Goal: Task Accomplishment & Management: Complete application form

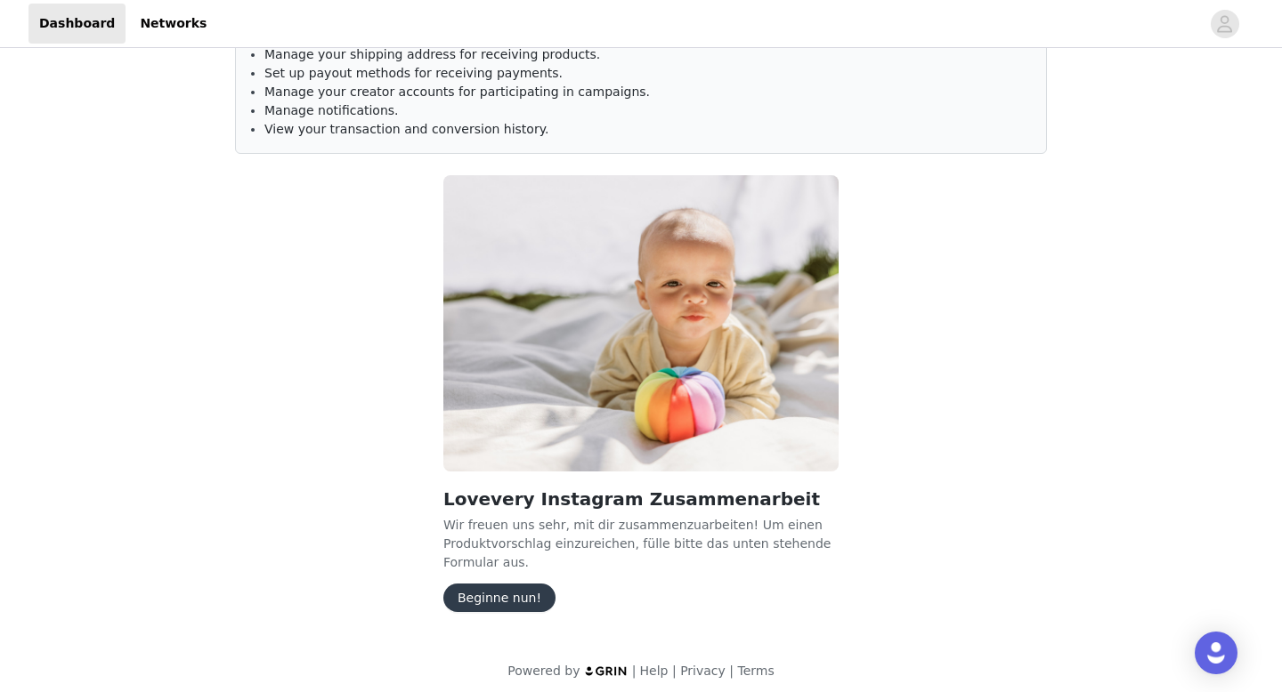
scroll to position [94, 0]
click at [517, 590] on button "Beginne nun!" at bounding box center [499, 596] width 112 height 28
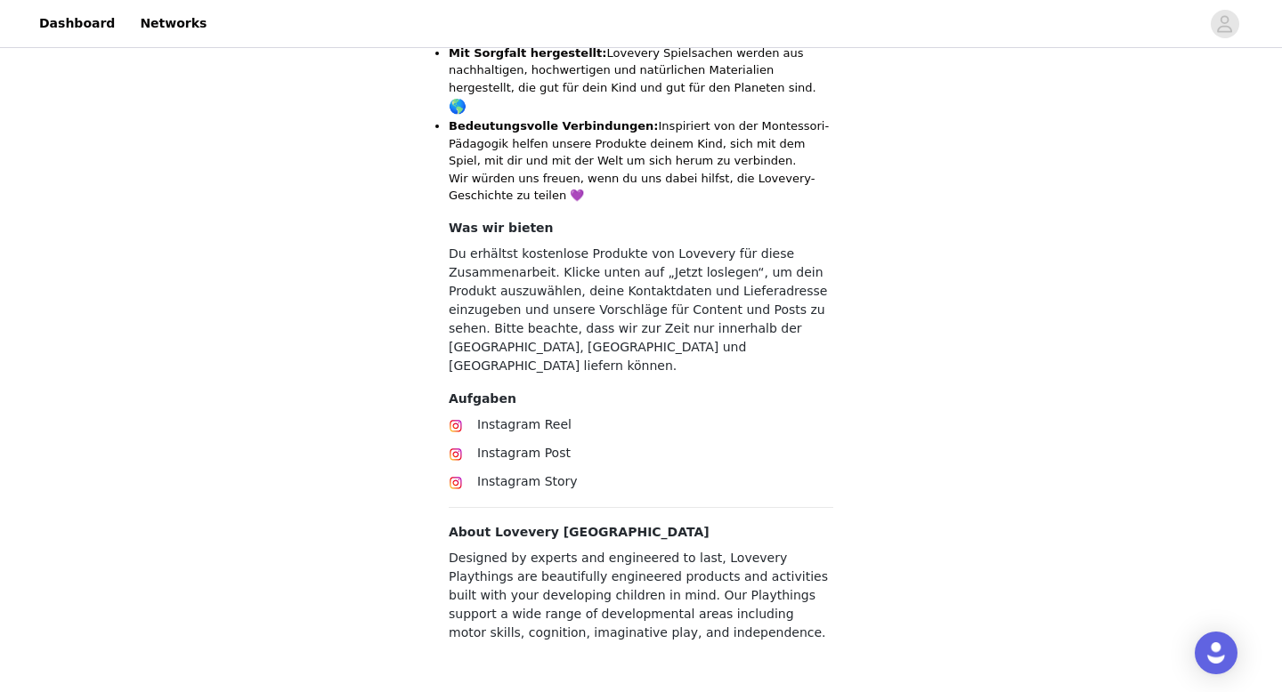
scroll to position [816, 0]
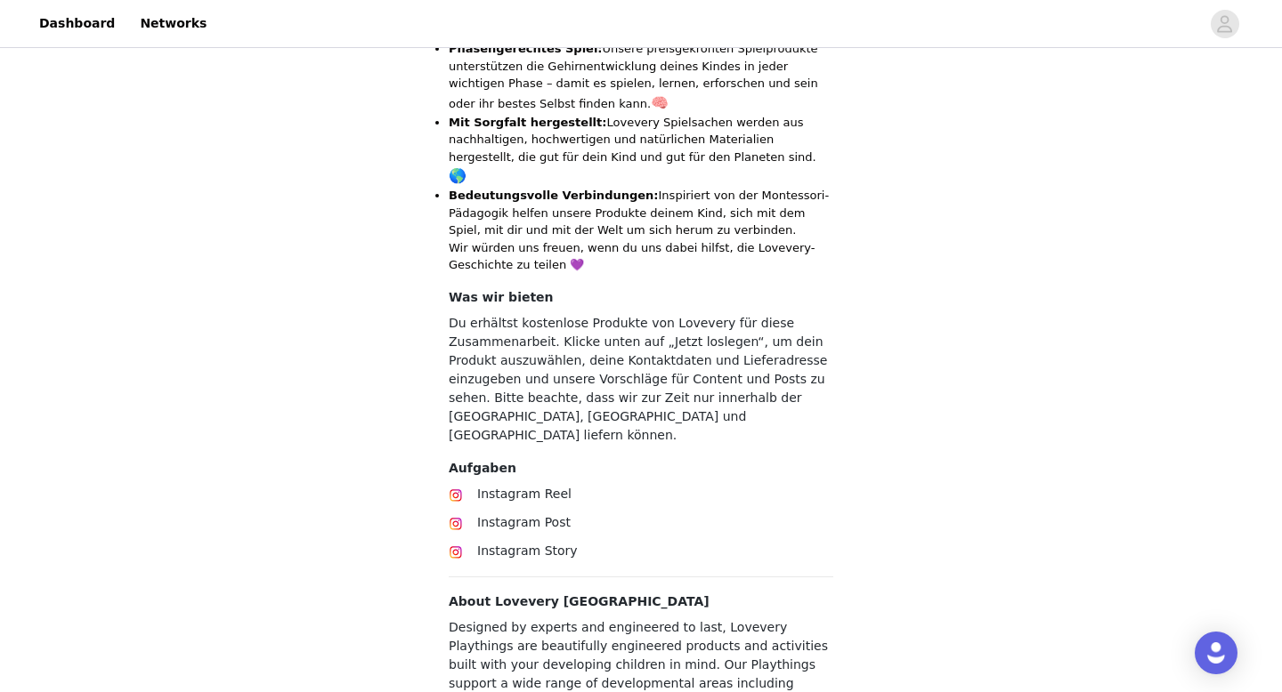
scroll to position [810, 0]
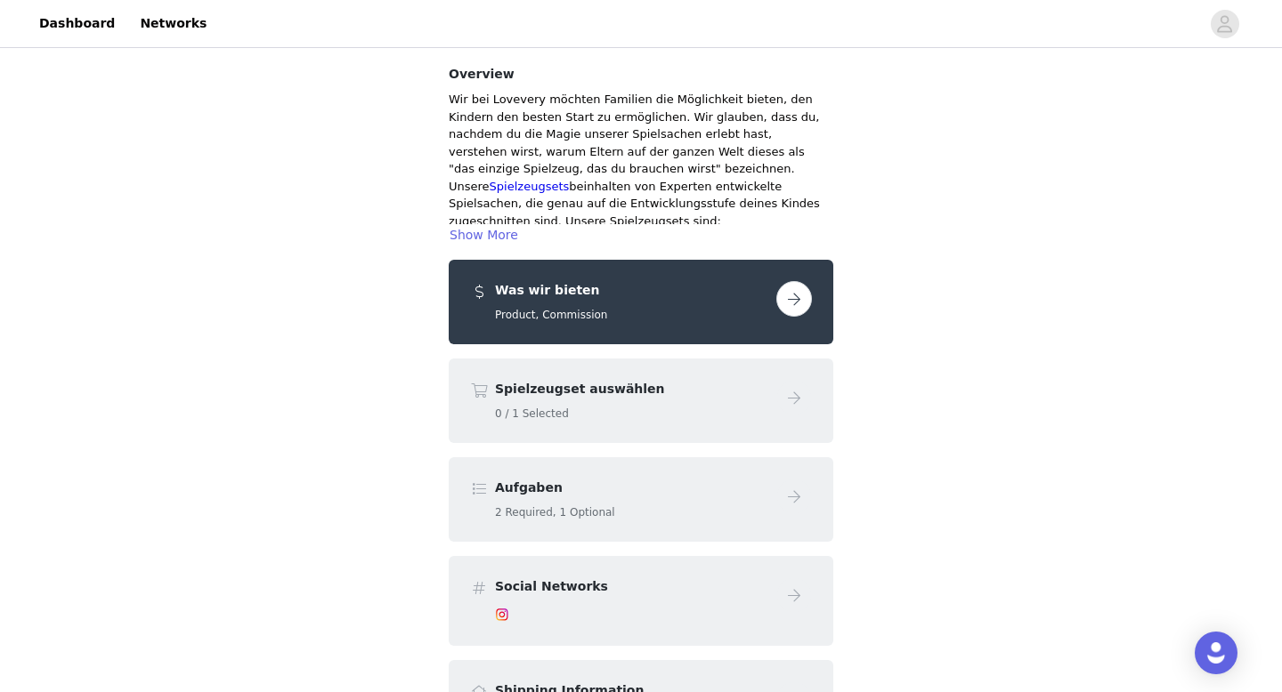
scroll to position [158, 0]
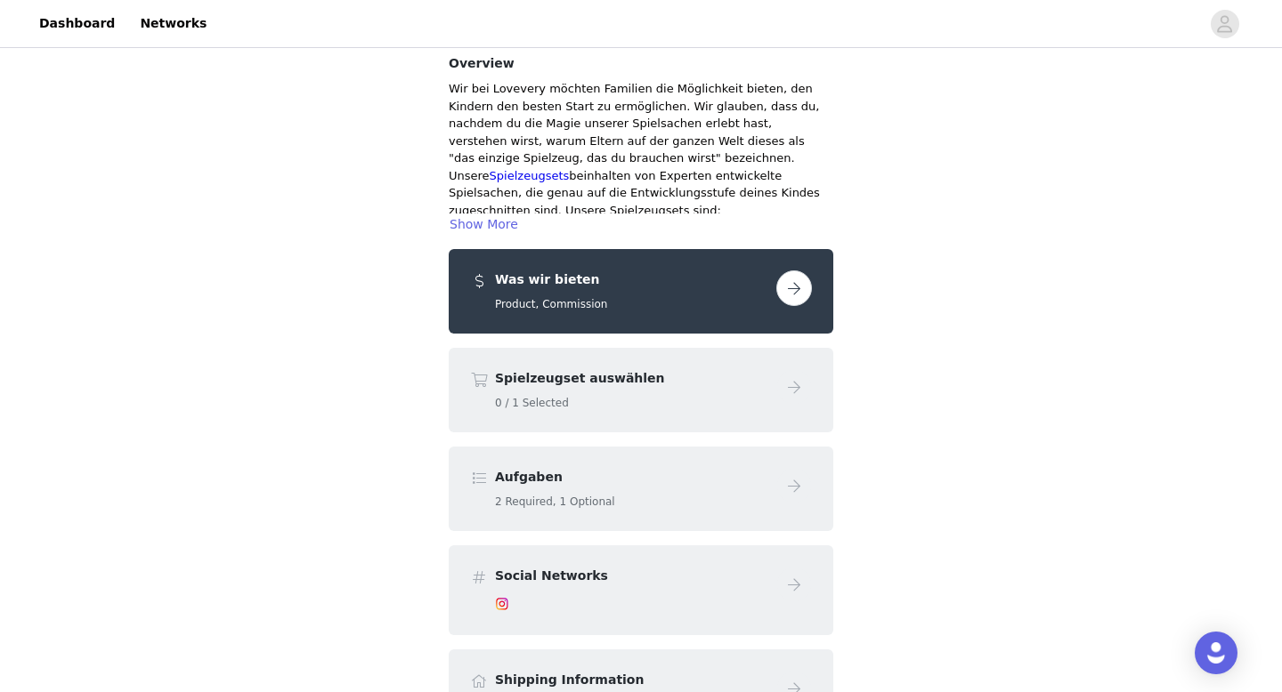
click at [797, 271] on button "button" at bounding box center [794, 289] width 36 height 36
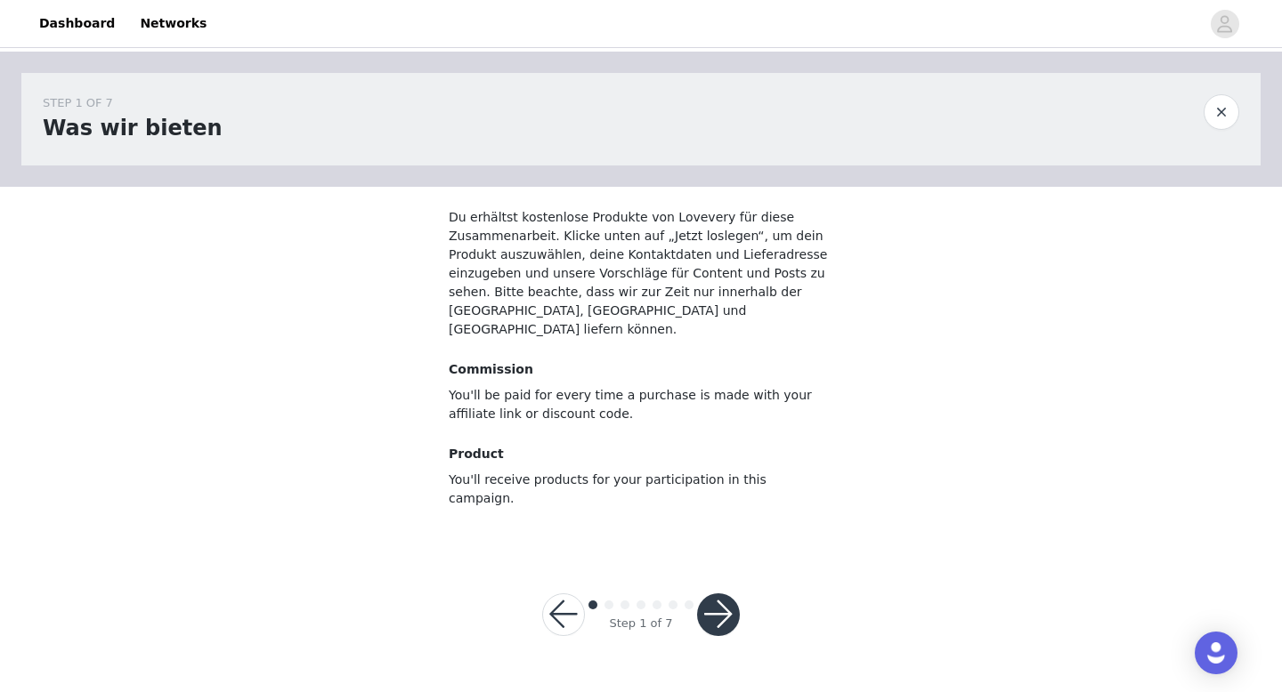
click at [1206, 128] on div at bounding box center [1221, 112] width 36 height 36
click at [1213, 125] on button "button" at bounding box center [1221, 112] width 36 height 36
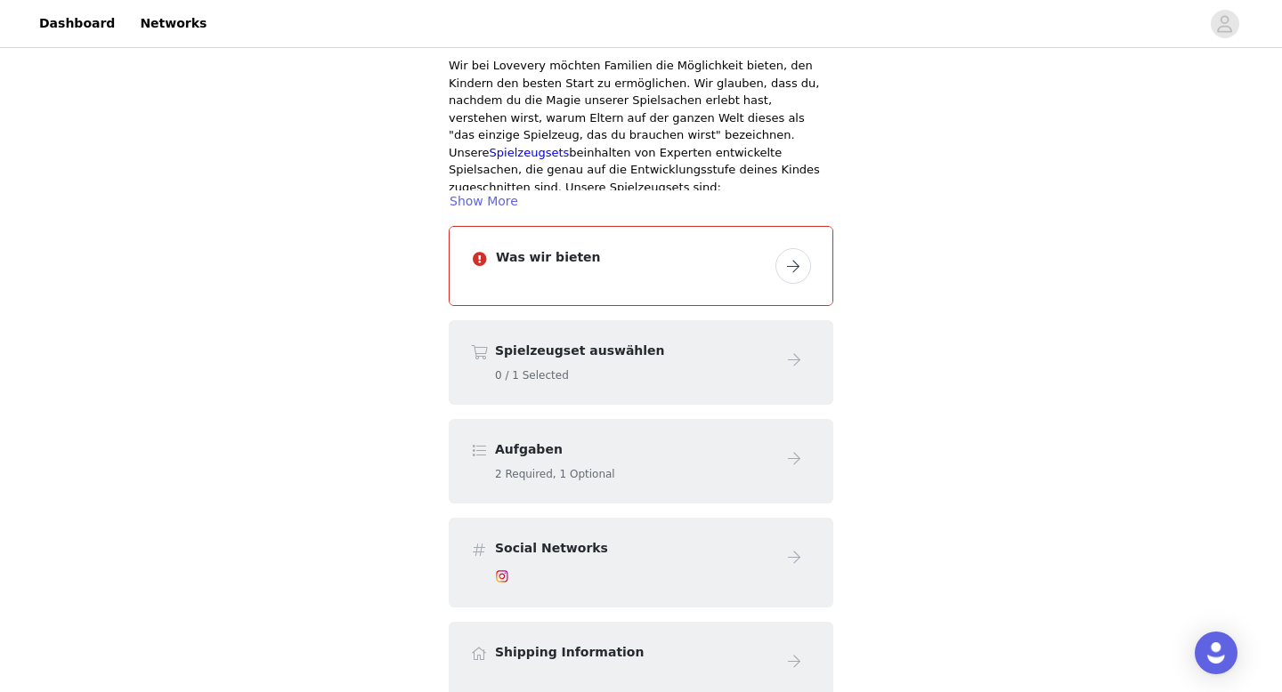
scroll to position [192, 0]
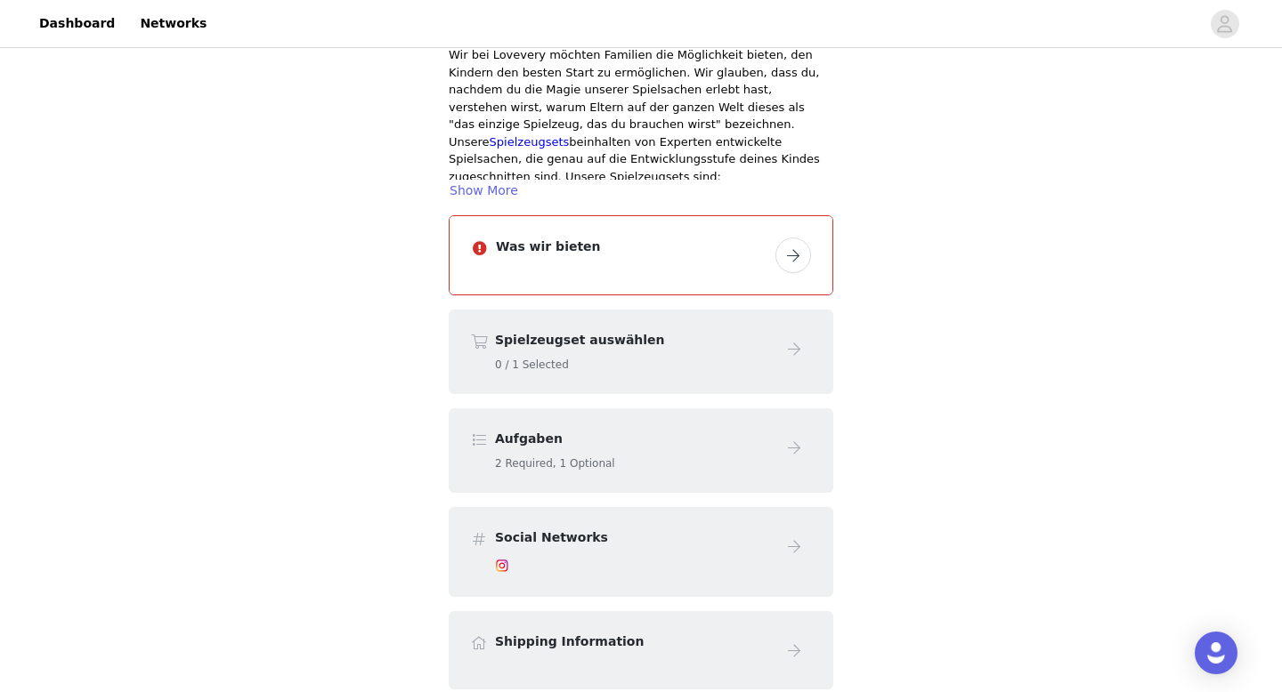
click at [797, 238] on button "button" at bounding box center [793, 256] width 36 height 36
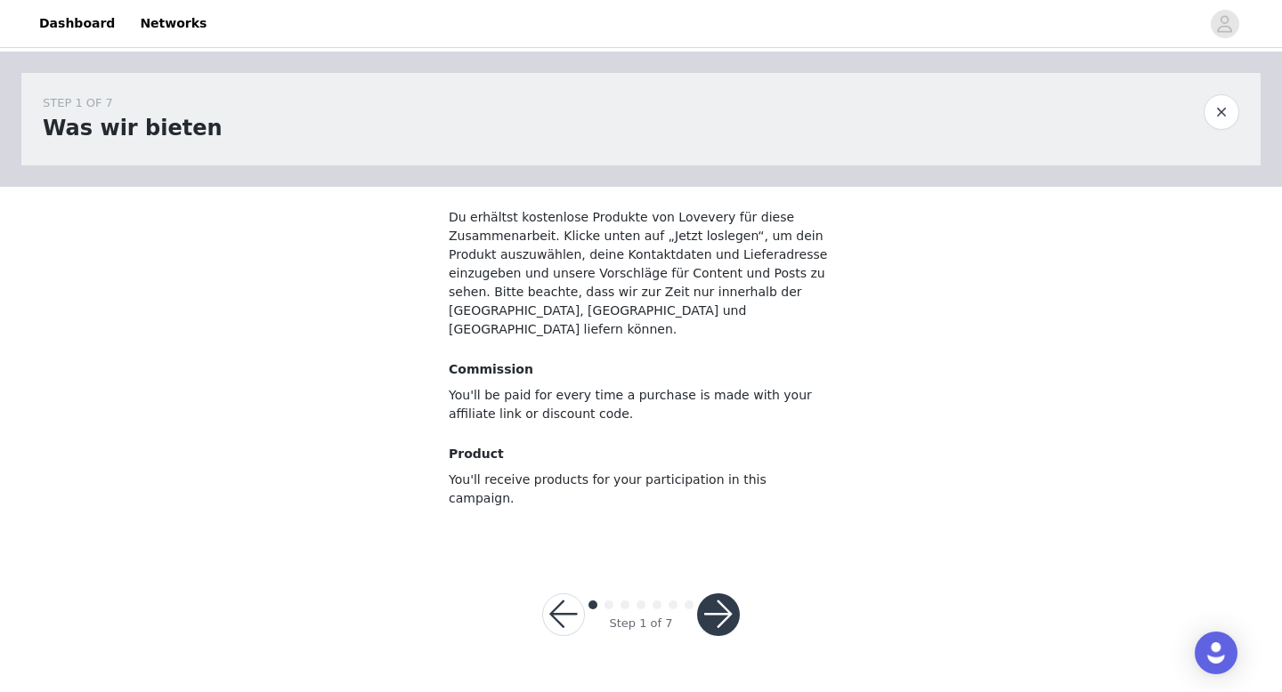
click at [728, 594] on button "button" at bounding box center [718, 615] width 43 height 43
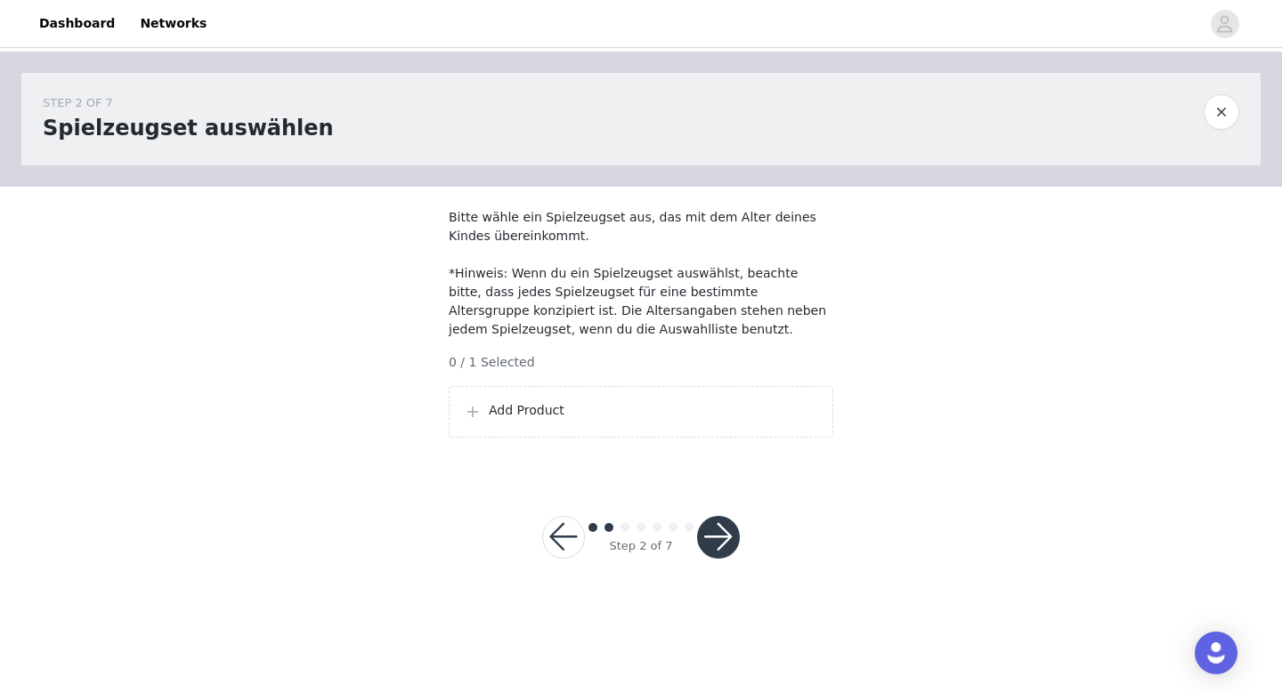
click at [647, 438] on div "Add Product" at bounding box center [641, 412] width 384 height 52
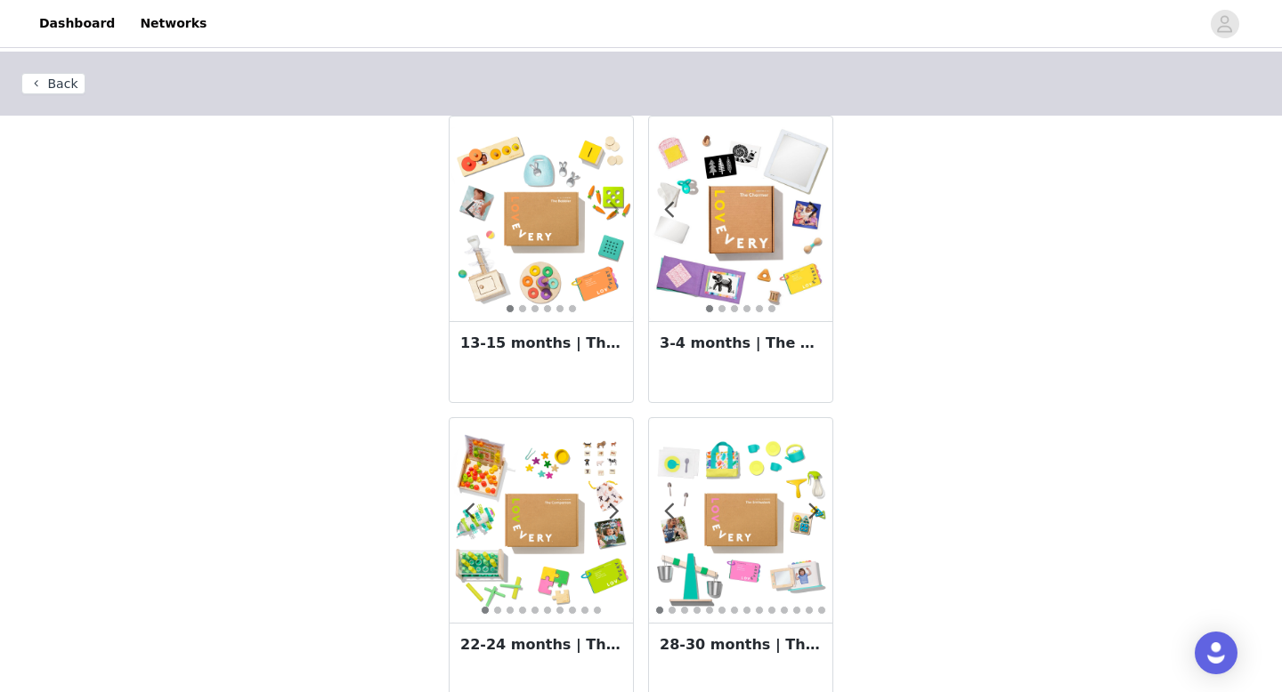
click at [615, 210] on span at bounding box center [614, 210] width 40 height 0
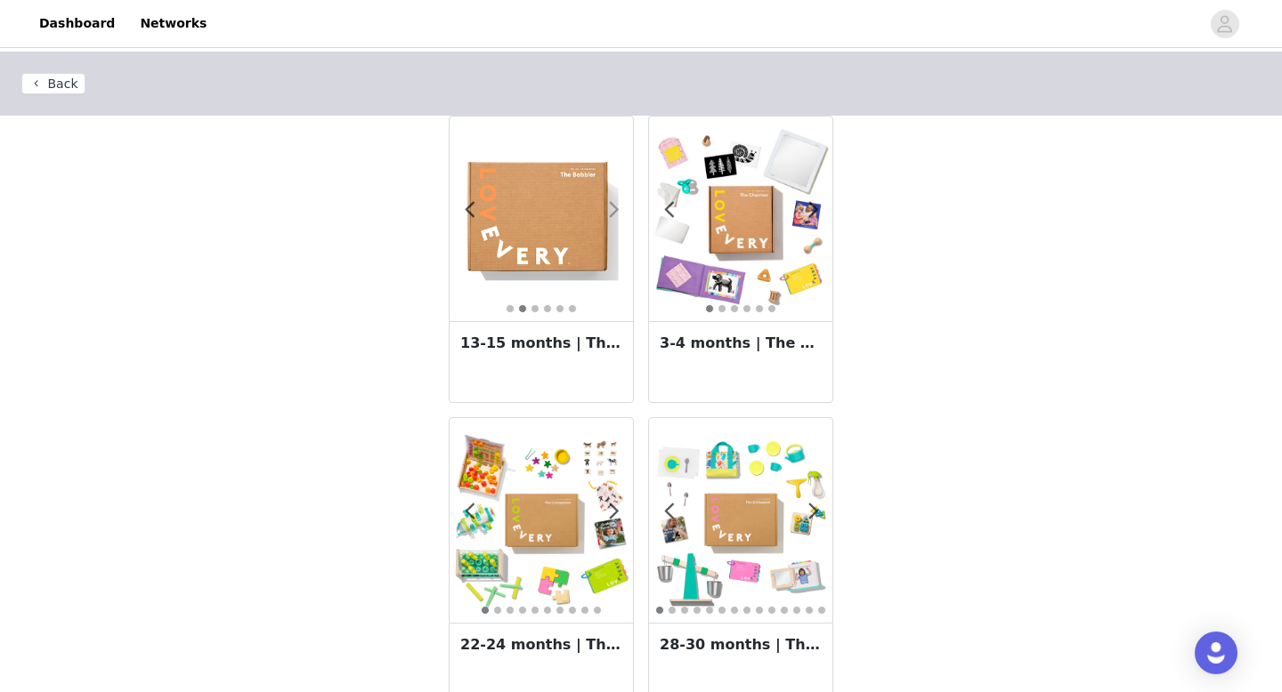
click at [615, 210] on span at bounding box center [614, 210] width 40 height 0
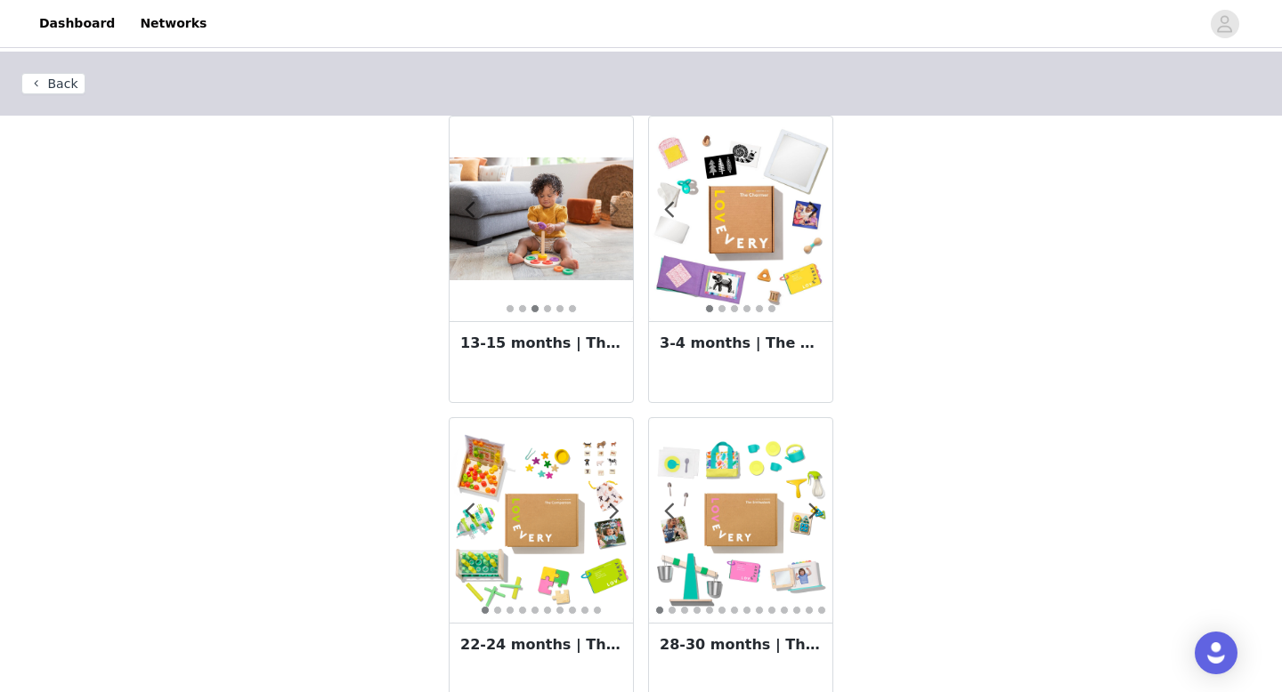
click at [615, 210] on span at bounding box center [614, 210] width 40 height 0
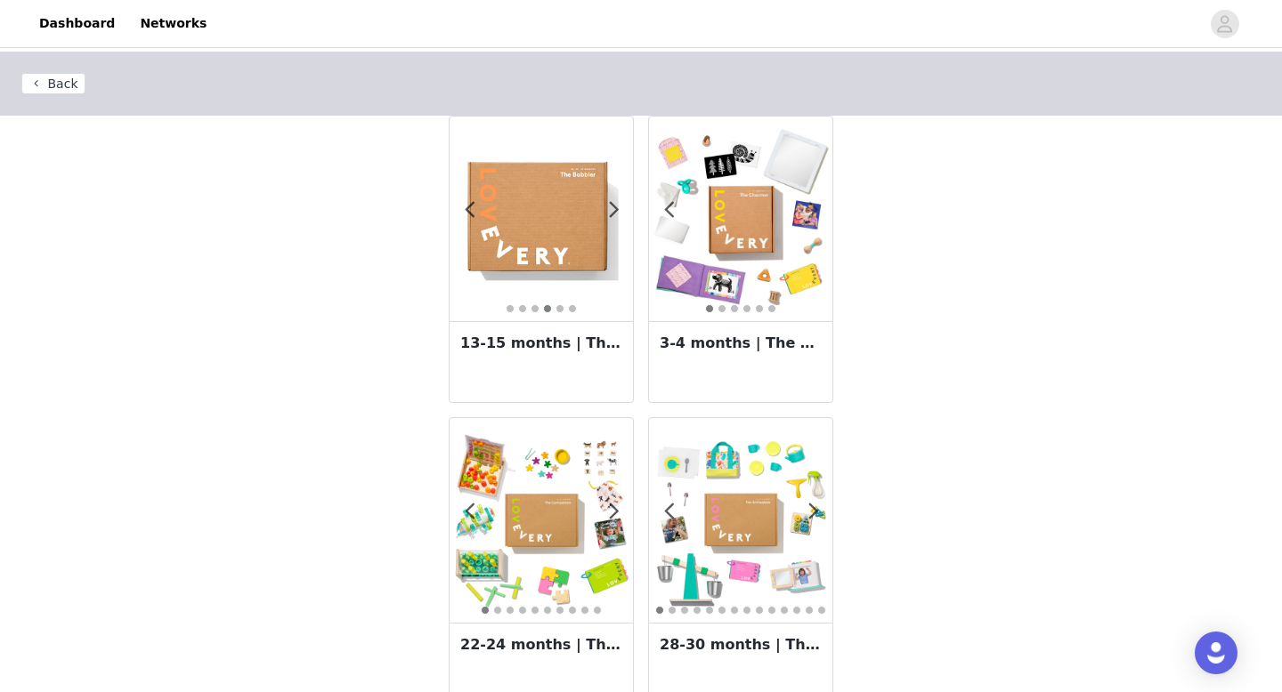
click at [812, 210] on span at bounding box center [813, 210] width 40 height 0
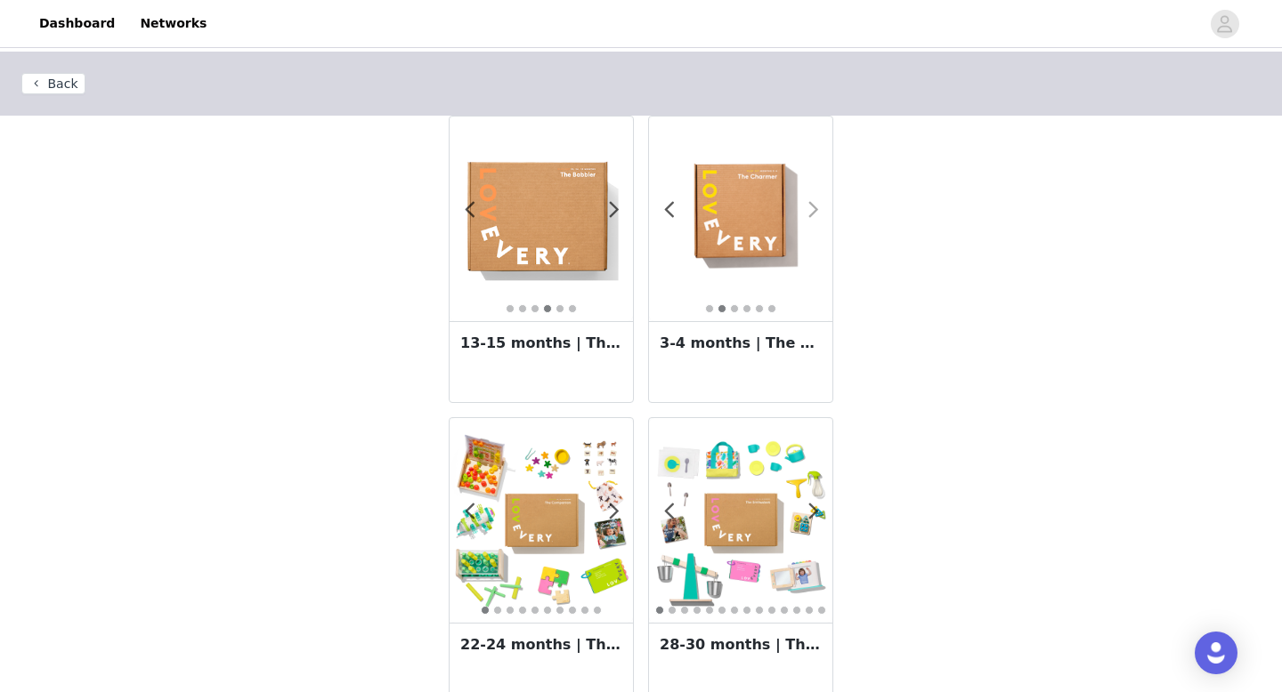
click at [812, 210] on span at bounding box center [813, 210] width 40 height 0
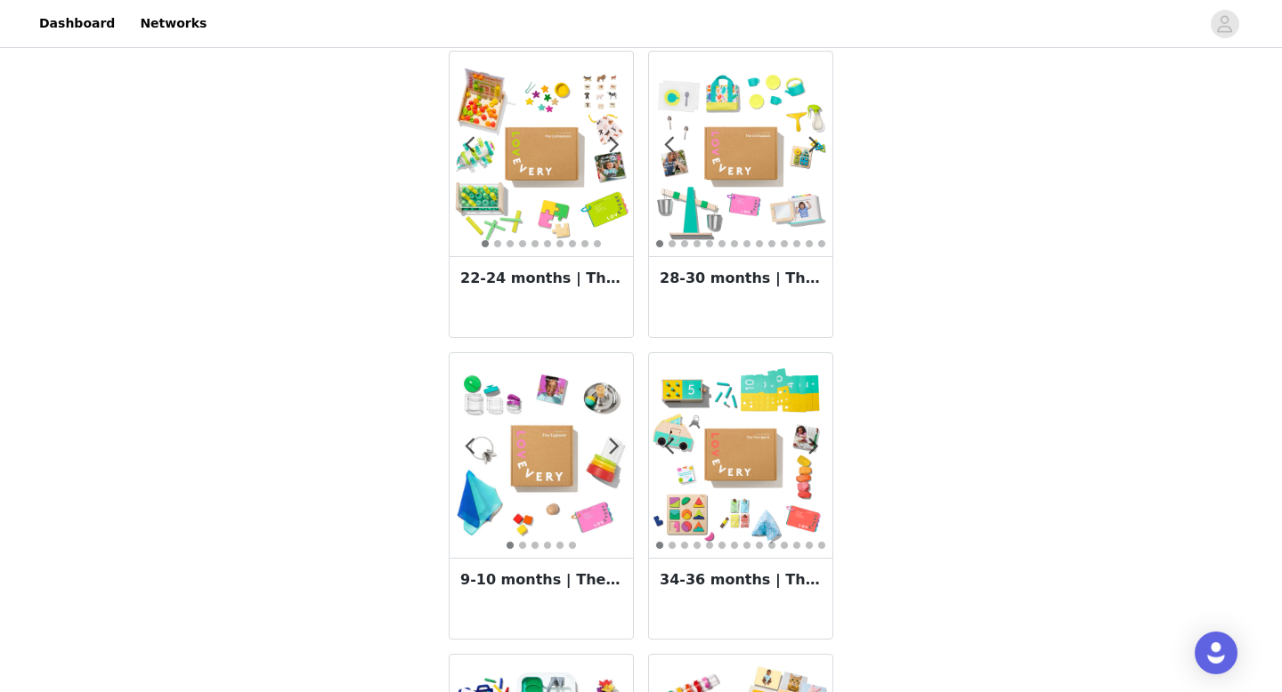
scroll to position [369, 0]
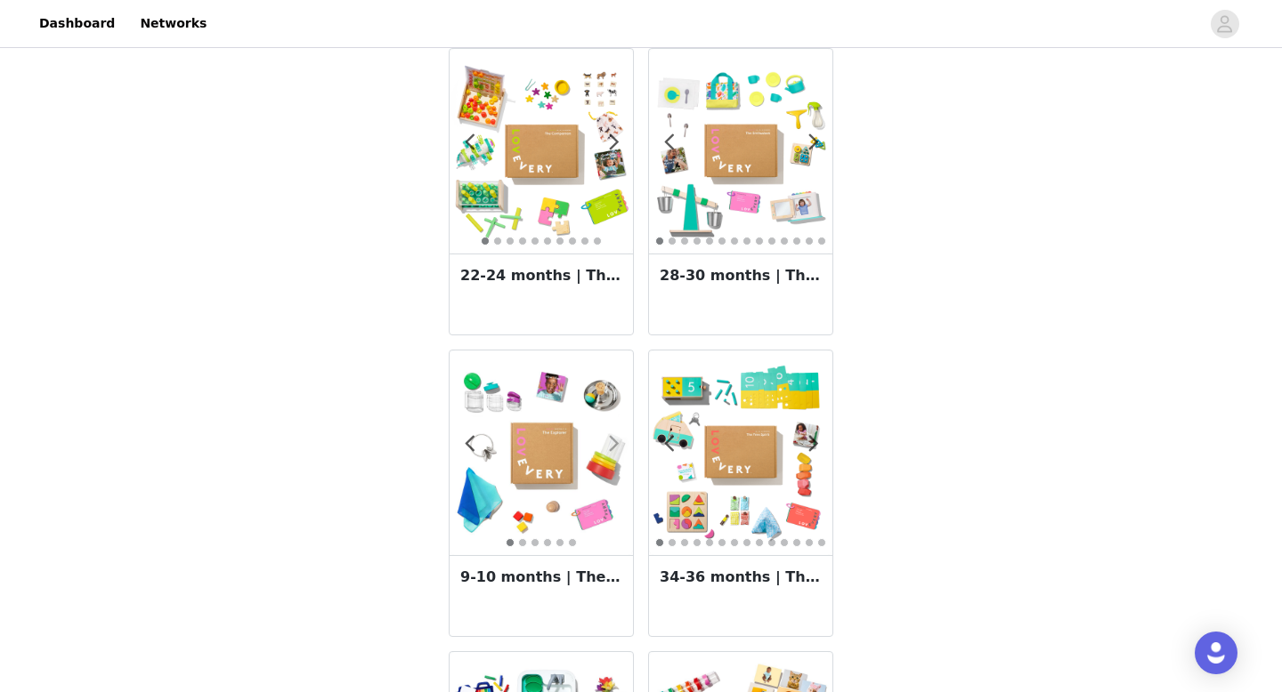
click at [614, 444] on span at bounding box center [614, 444] width 40 height 0
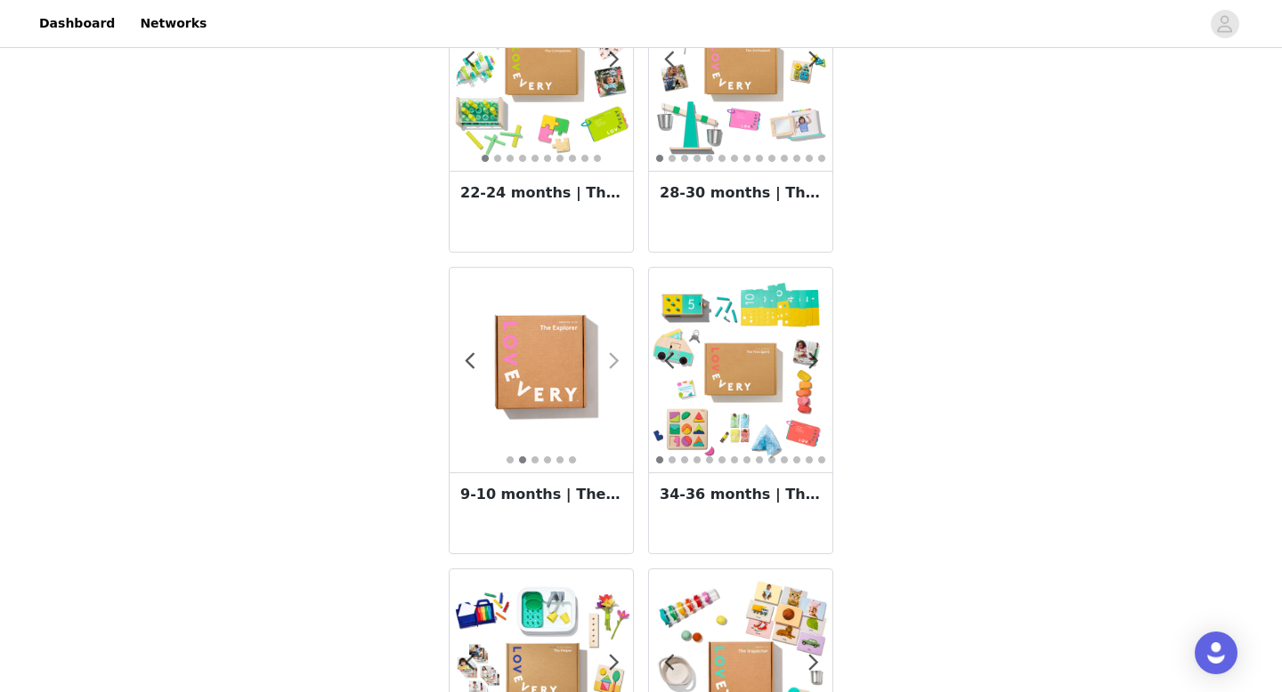
scroll to position [461, 0]
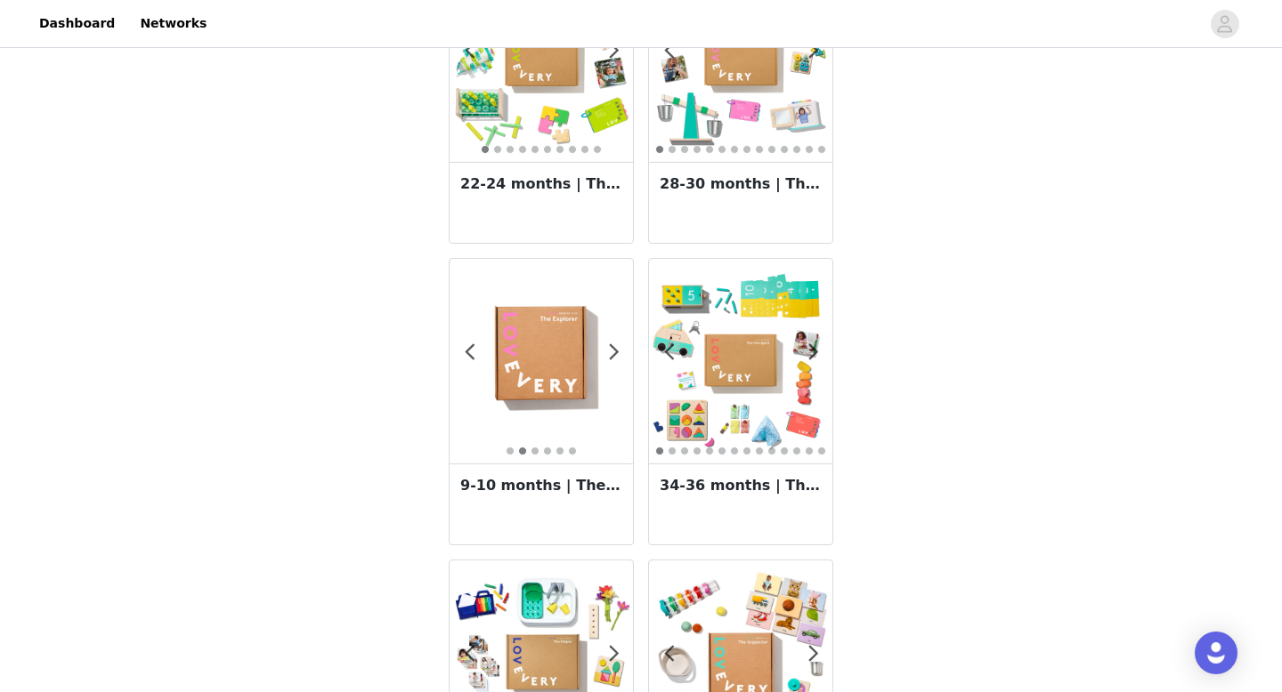
click at [556, 407] on img at bounding box center [540, 361] width 183 height 183
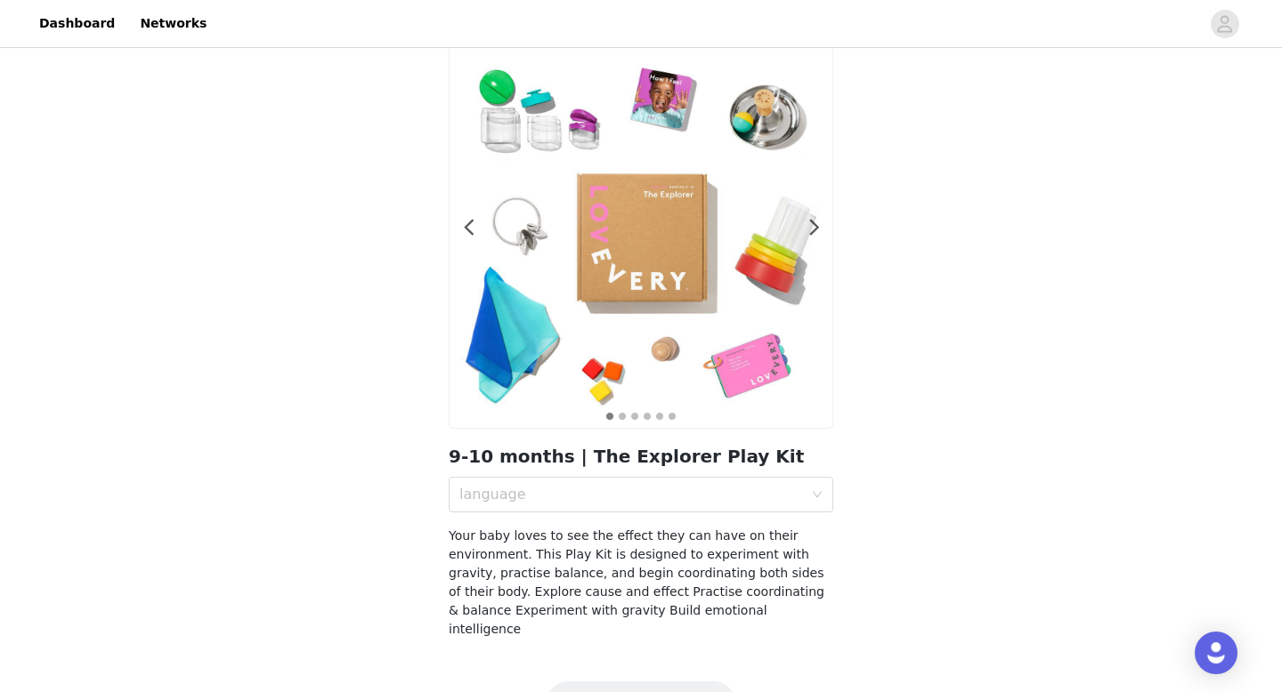
scroll to position [106, 0]
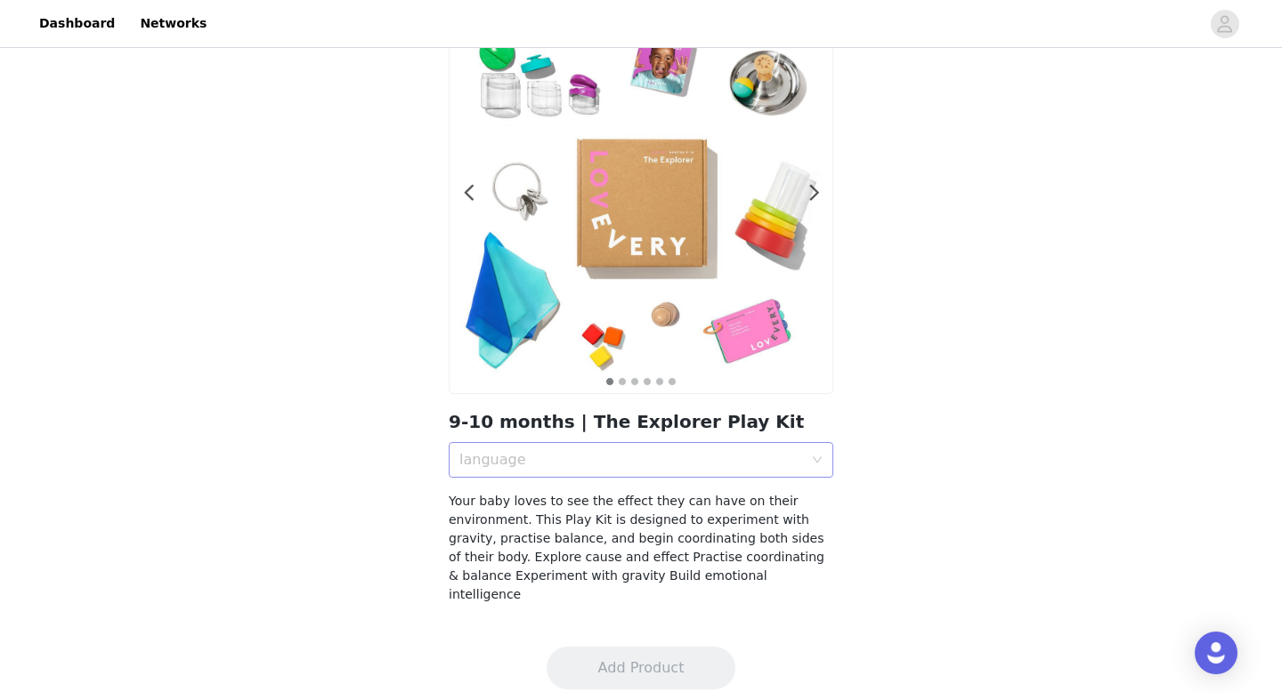
click at [558, 456] on div "language" at bounding box center [631, 460] width 344 height 18
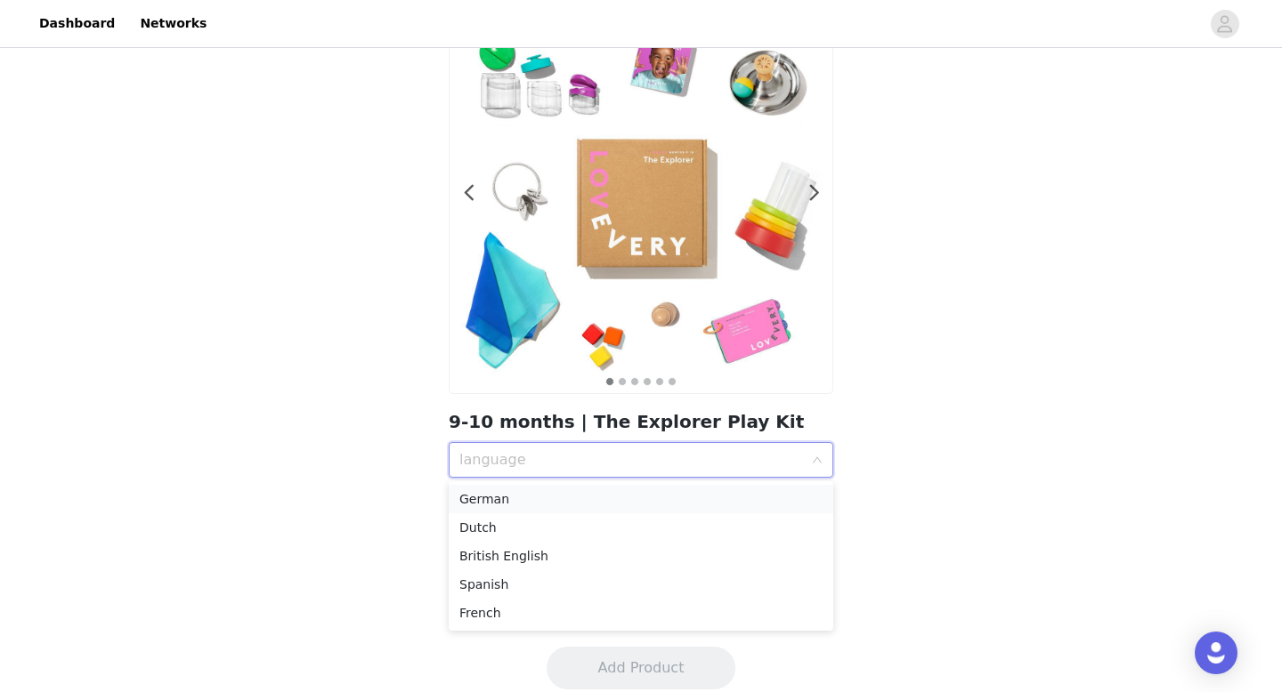
click at [553, 496] on div "German" at bounding box center [640, 499] width 363 height 20
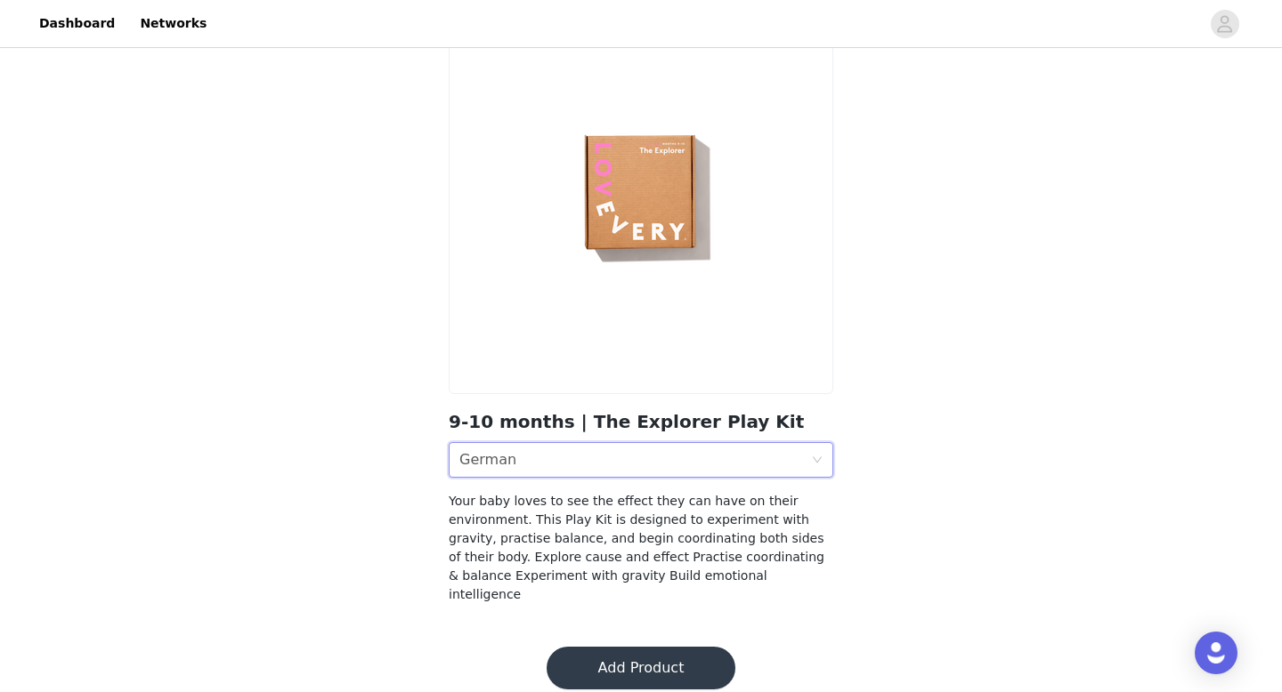
click at [606, 648] on button "Add Product" at bounding box center [640, 668] width 189 height 43
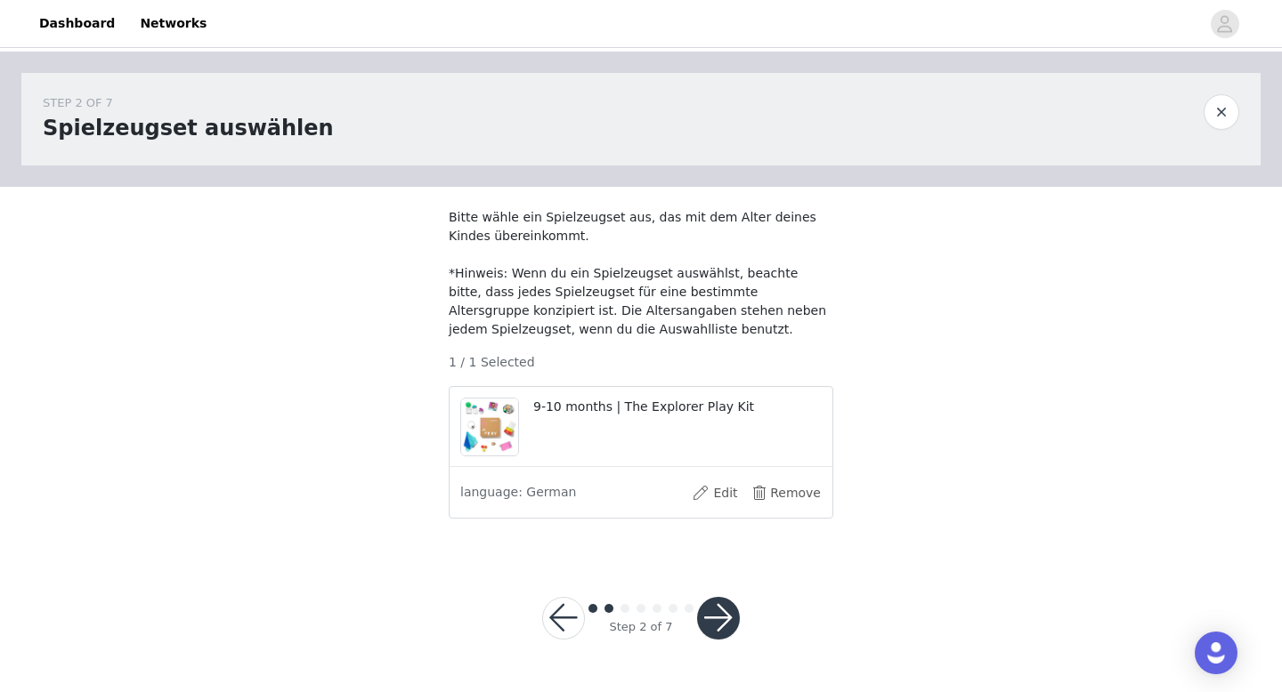
scroll to position [8, 0]
click at [713, 630] on button "button" at bounding box center [718, 618] width 43 height 43
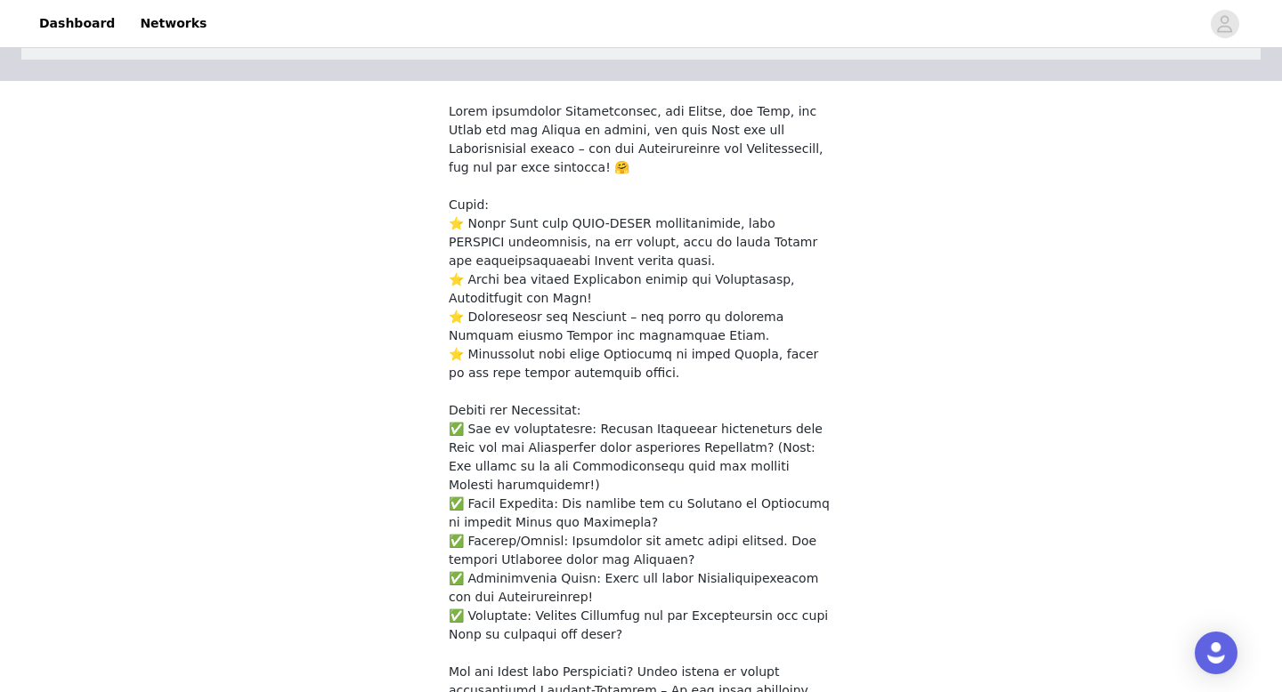
scroll to position [110, 0]
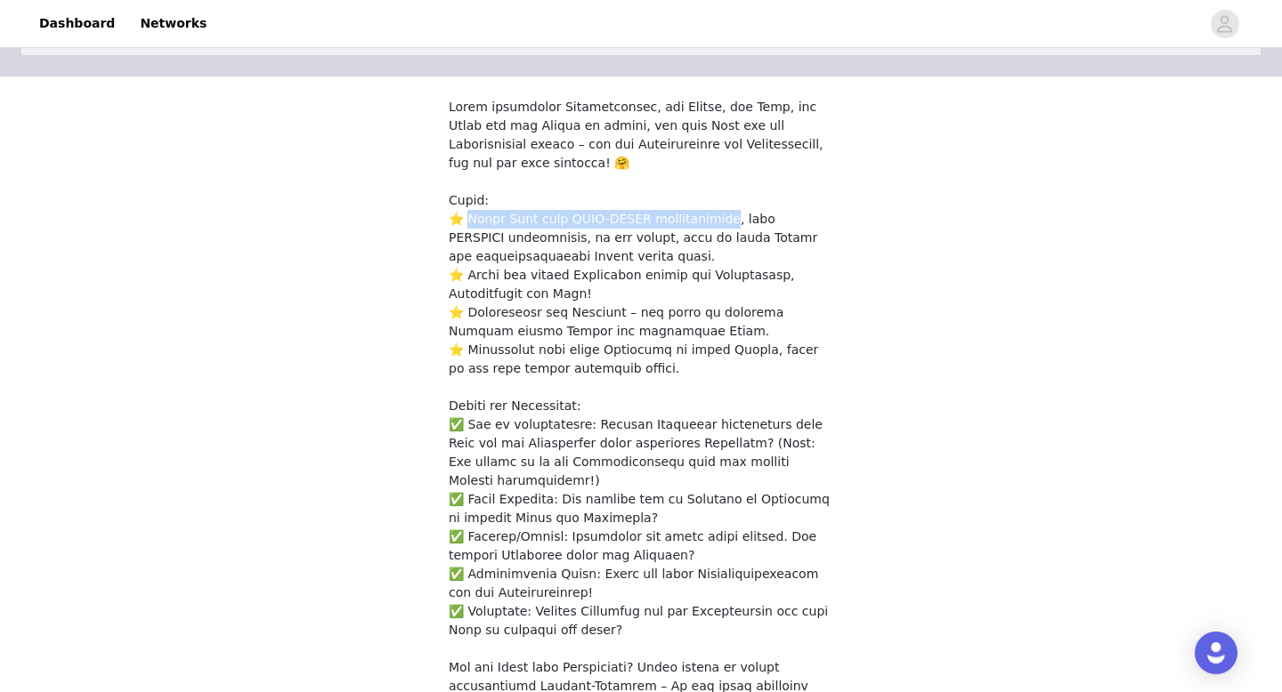
drag, startPoint x: 466, startPoint y: 214, endPoint x: 732, endPoint y: 221, distance: 265.3
click at [732, 221] on p at bounding box center [641, 425] width 384 height 654
copy p "nser Name wird LOVE-EVERY ausgesprochen,"
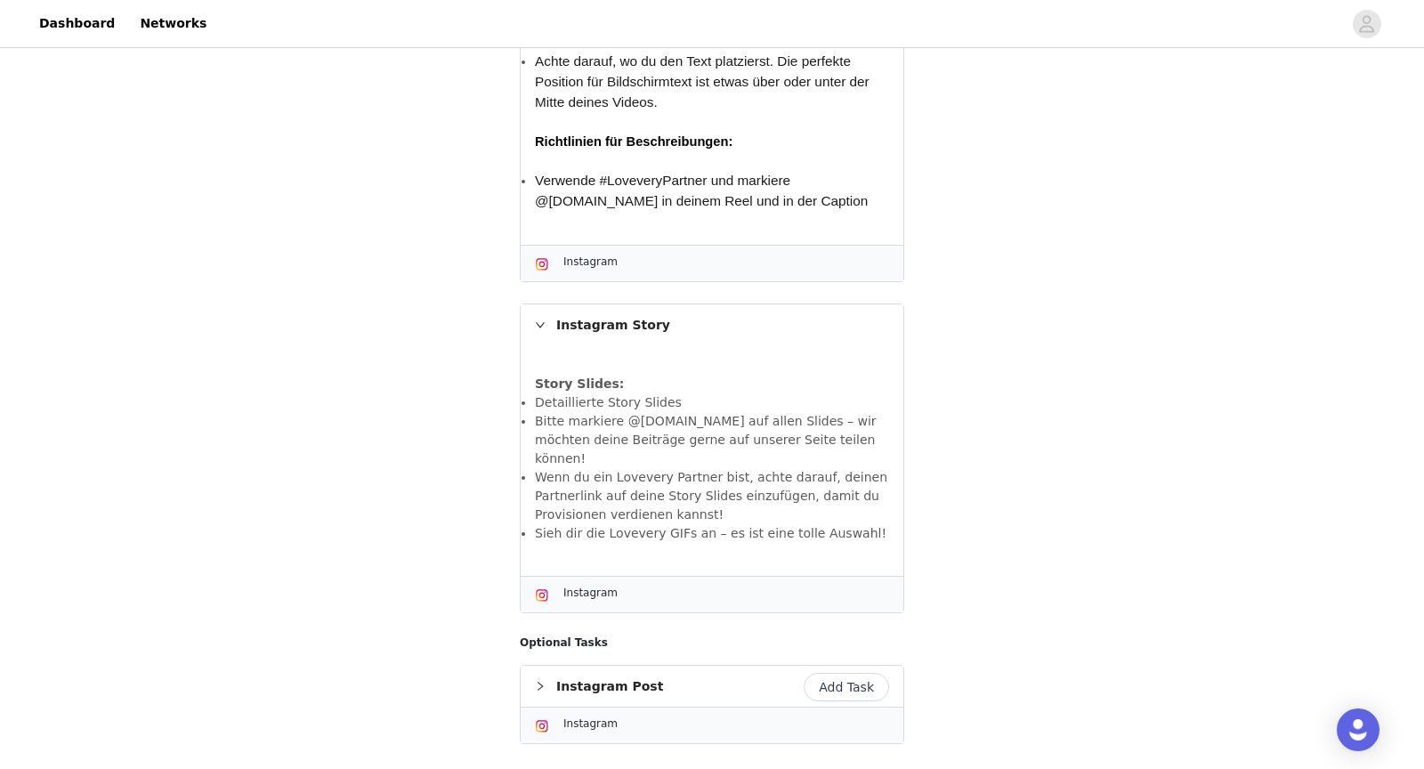
scroll to position [1266, 0]
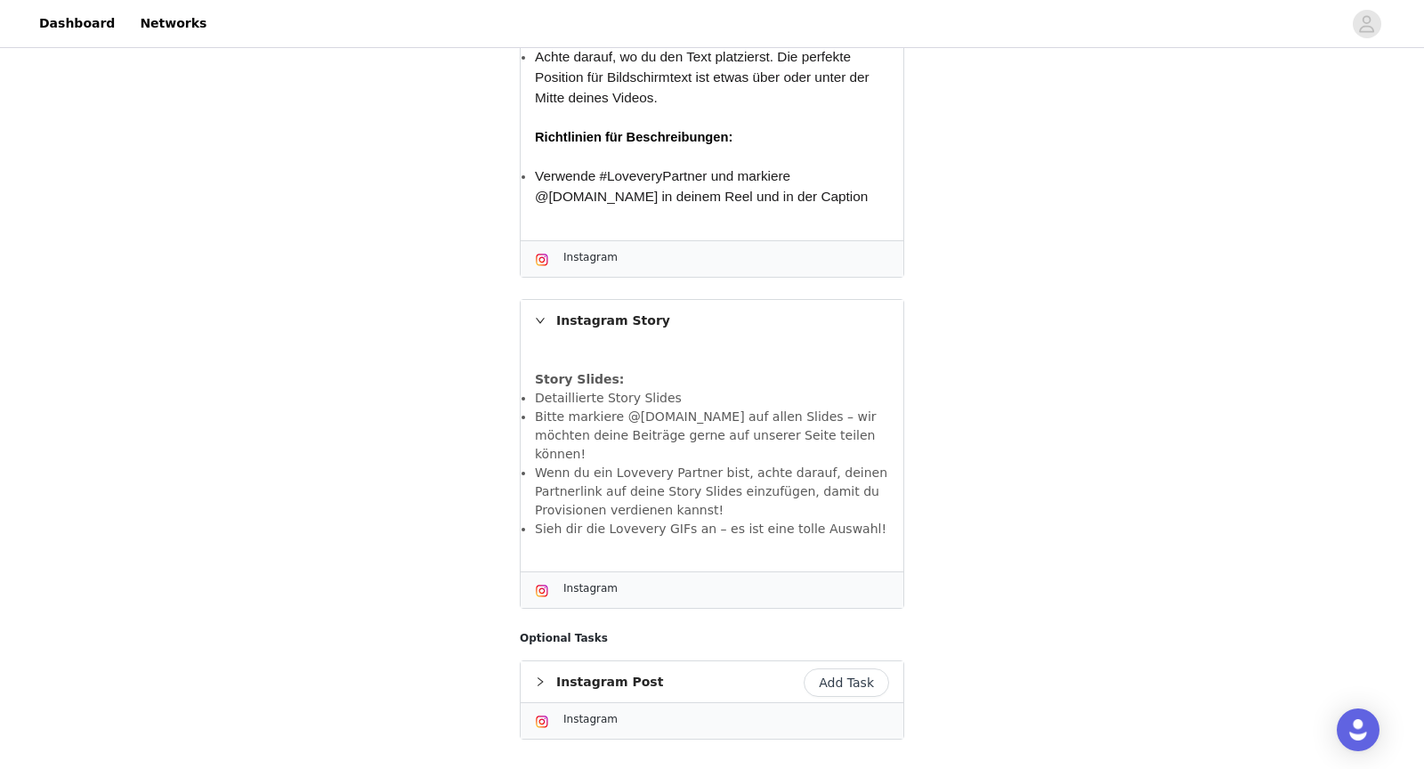
click at [545, 676] on icon "icon: right" at bounding box center [540, 681] width 11 height 11
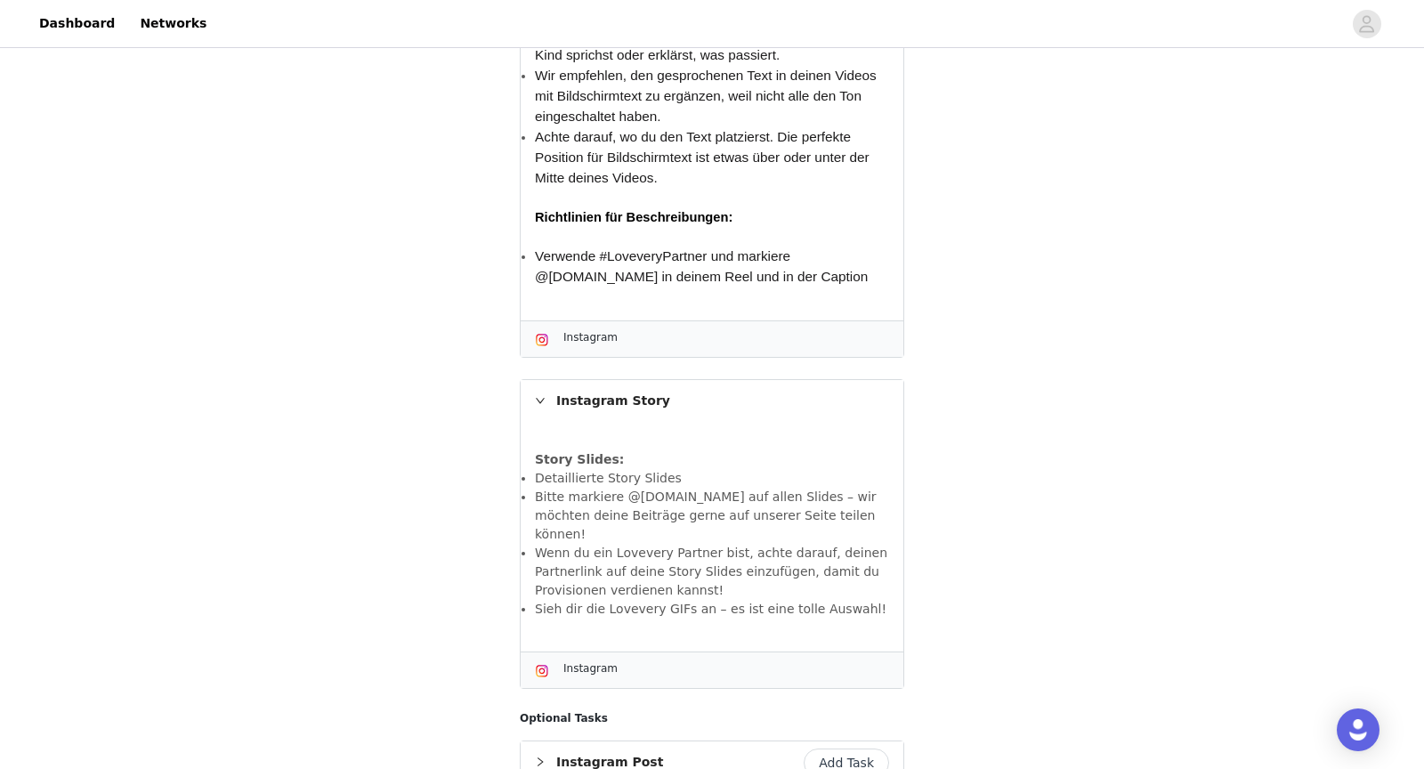
scroll to position [1126, 0]
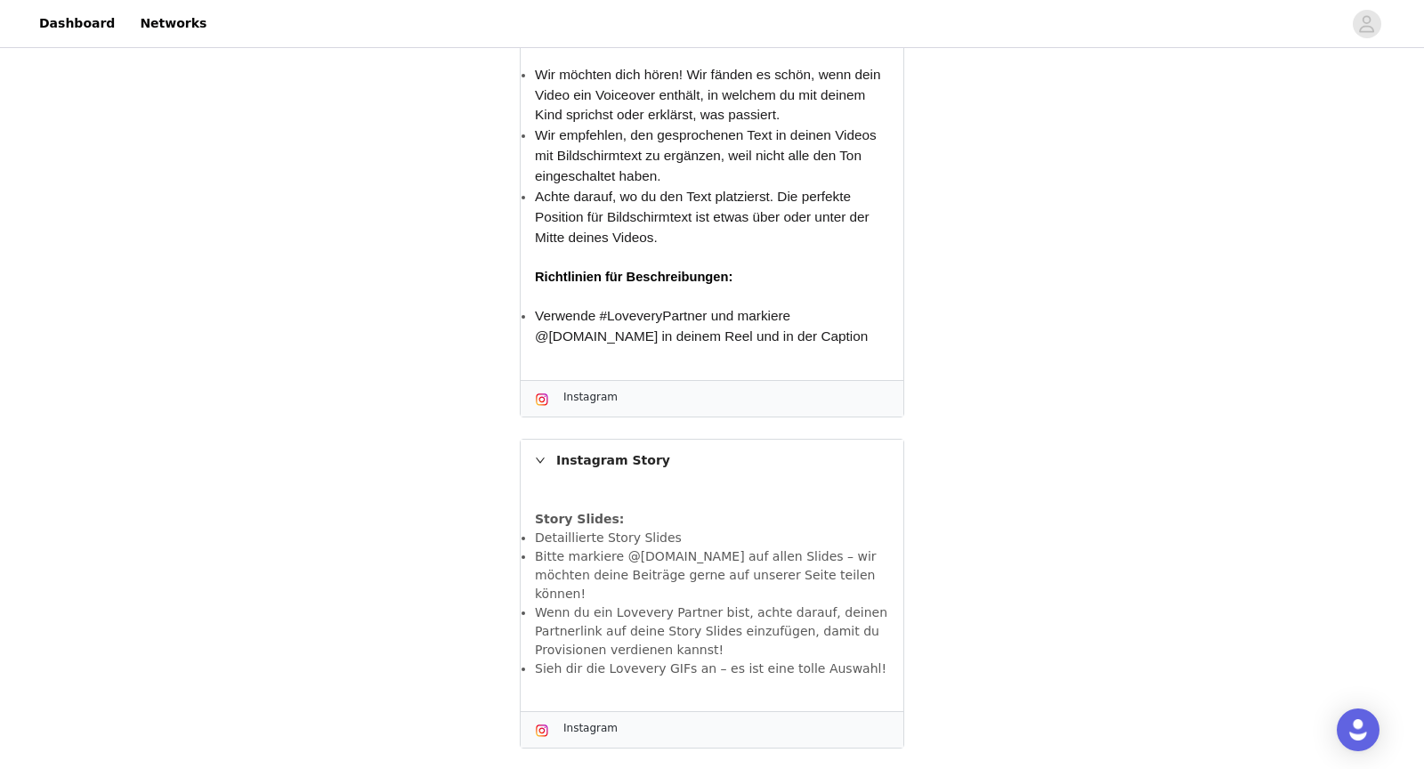
click at [541, 440] on div "Instagram Story" at bounding box center [712, 460] width 383 height 41
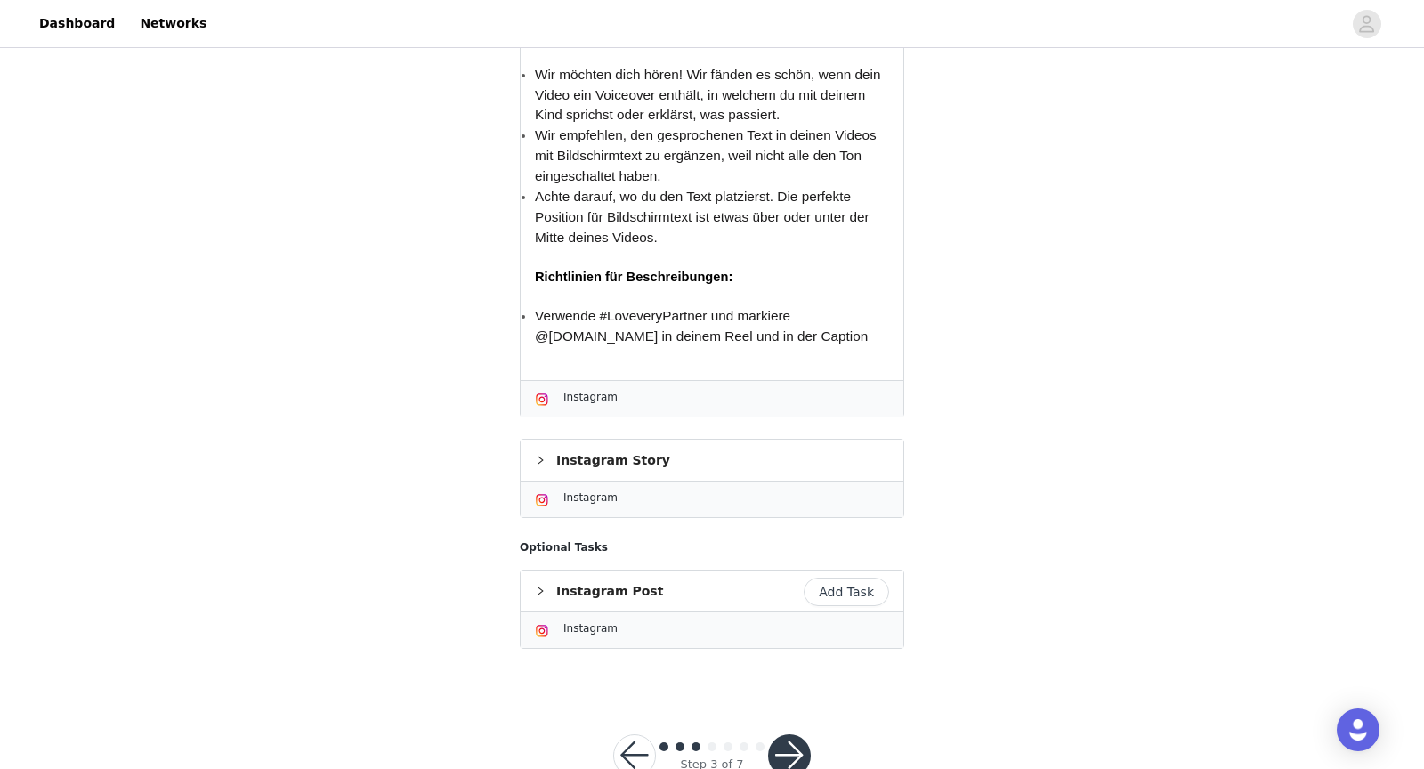
scroll to position [1133, 0]
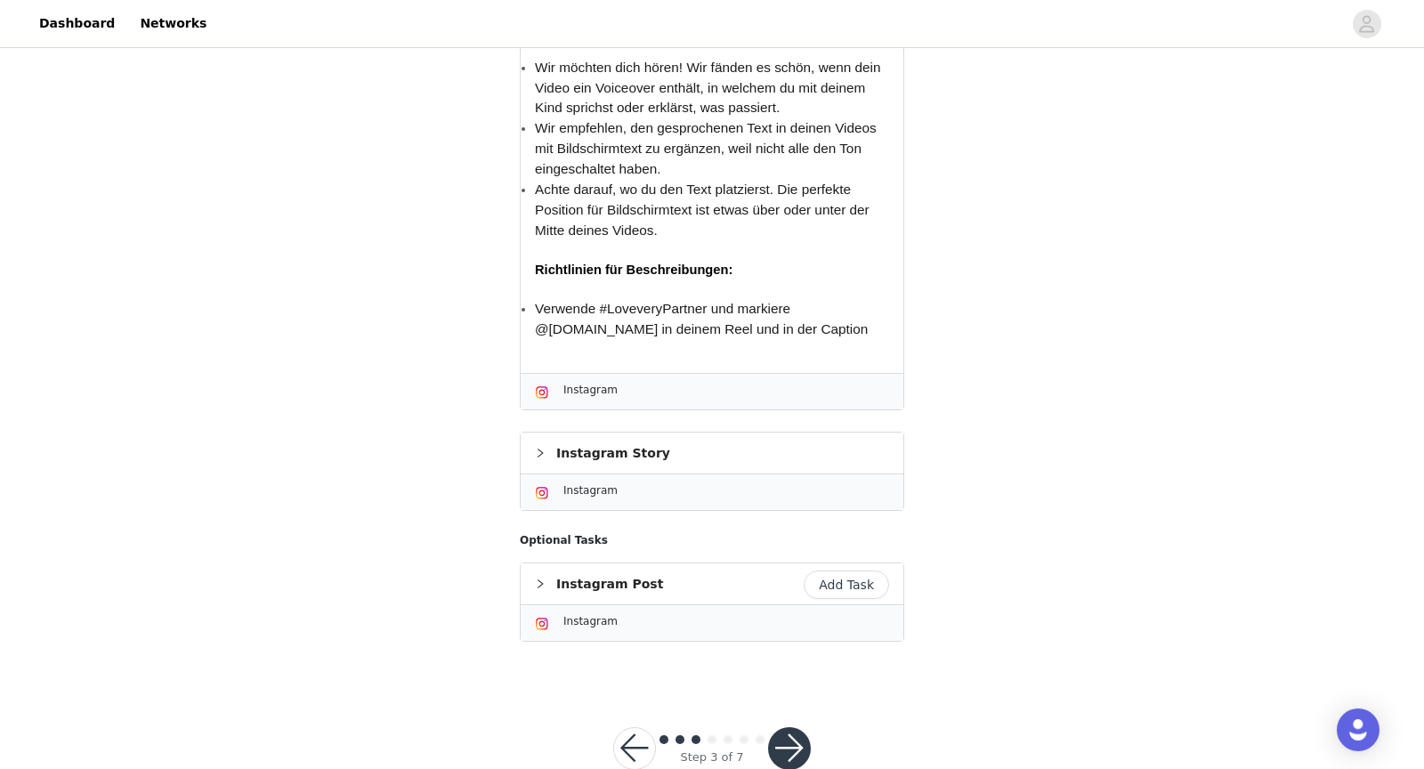
click at [784, 691] on button "button" at bounding box center [789, 748] width 43 height 43
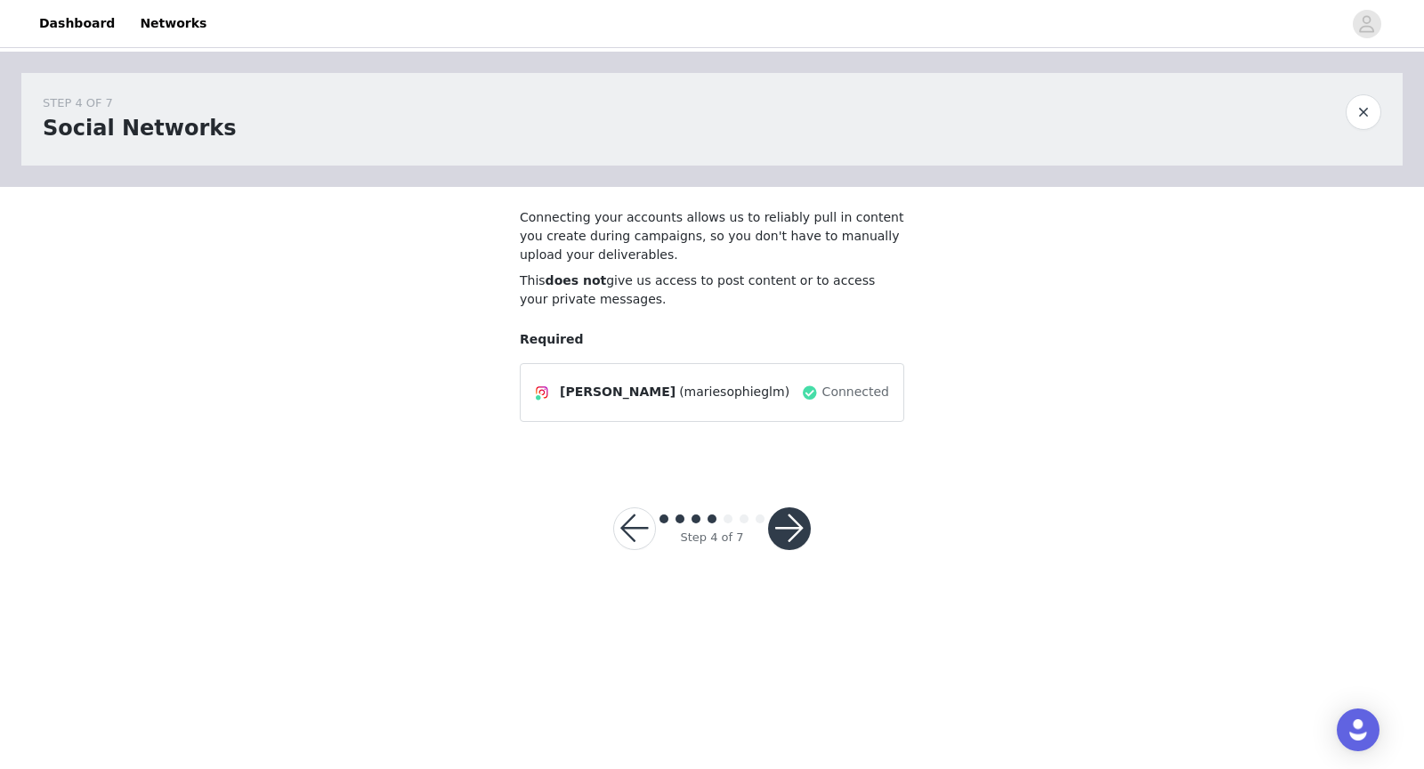
click at [802, 534] on button "button" at bounding box center [789, 528] width 43 height 43
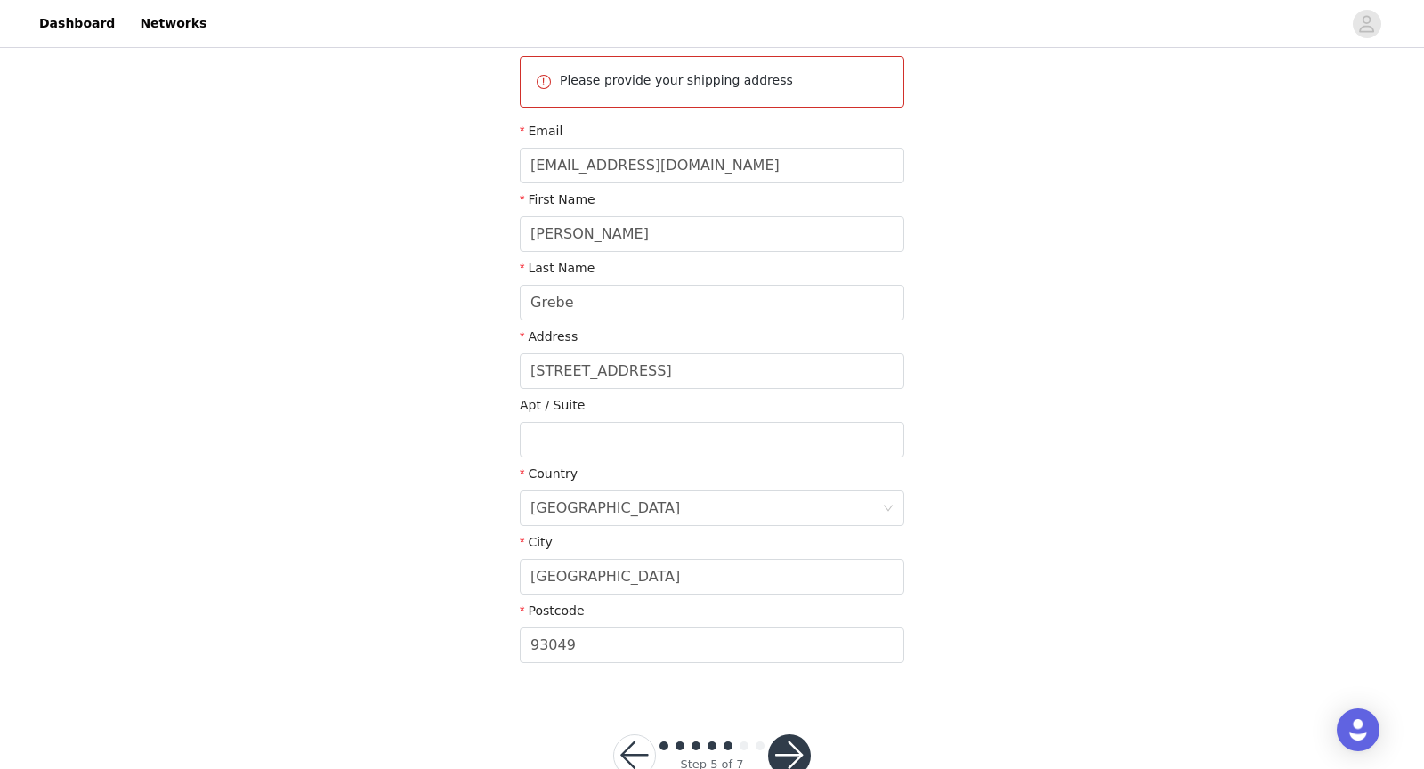
scroll to position [259, 0]
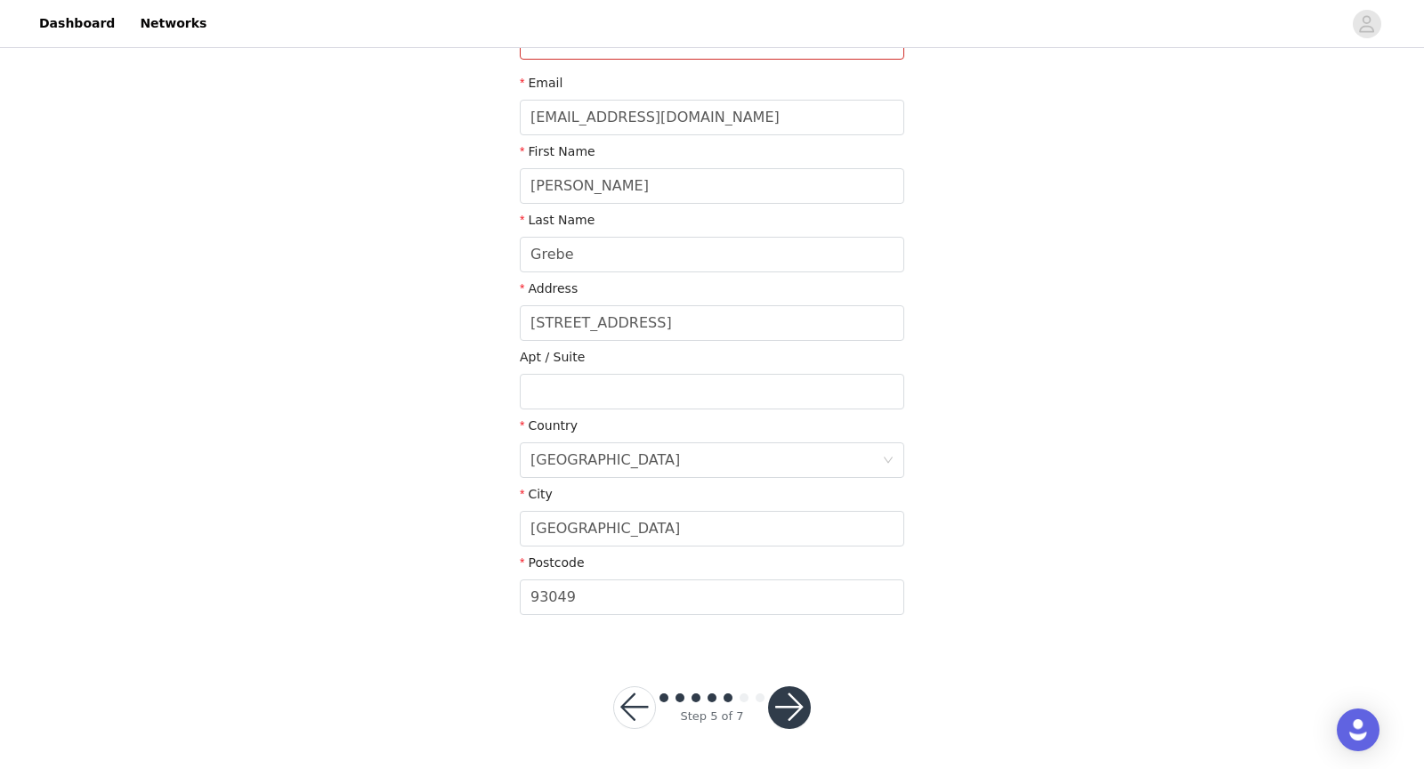
click at [796, 691] on button "button" at bounding box center [789, 707] width 43 height 43
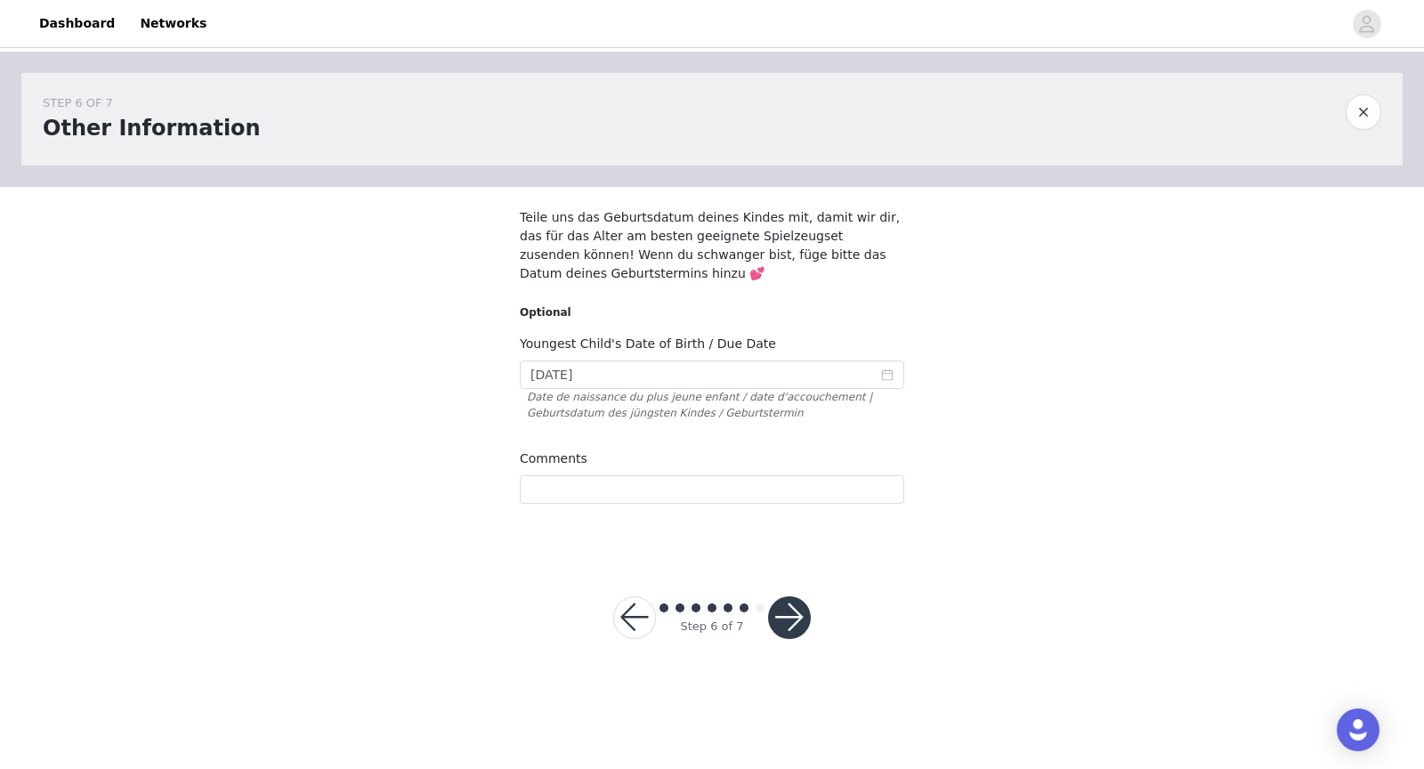
click at [797, 628] on button "button" at bounding box center [789, 617] width 43 height 43
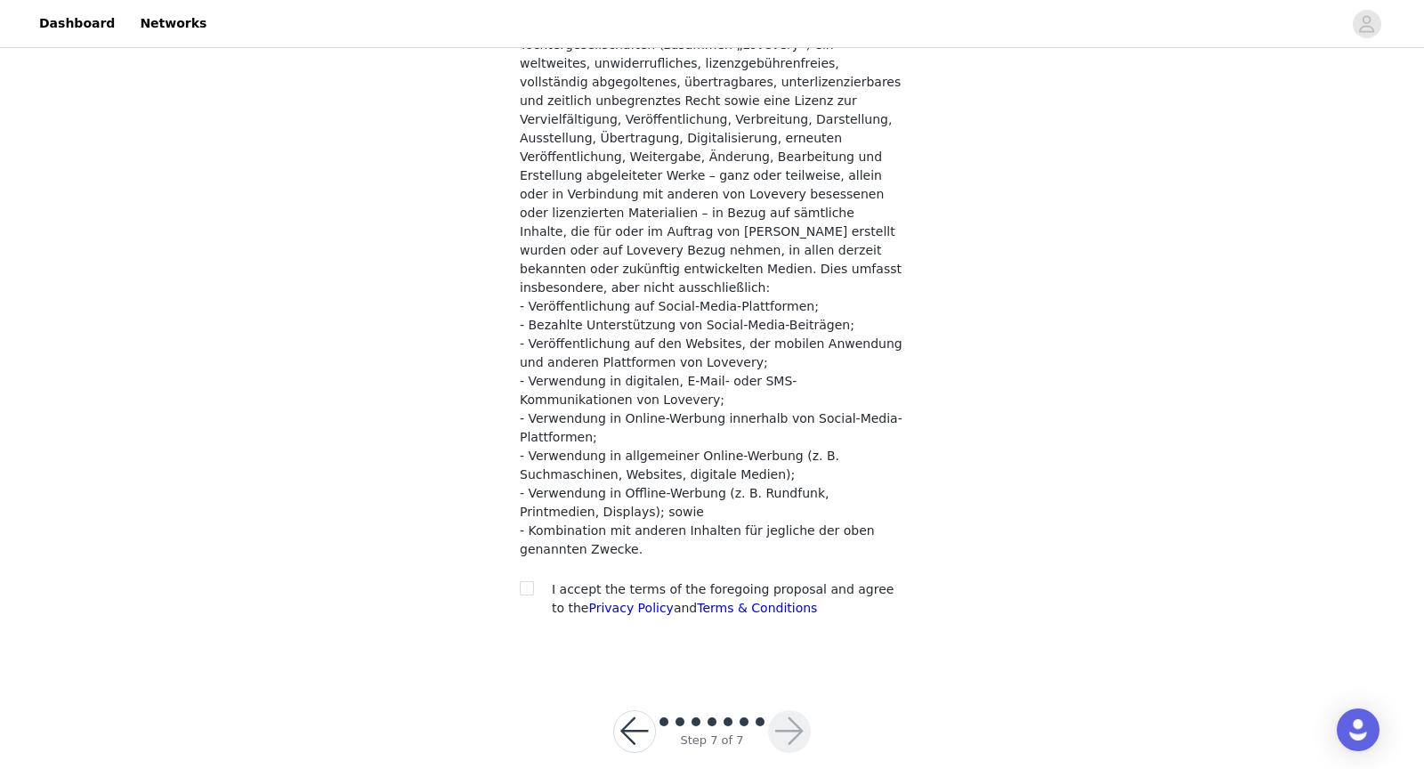
scroll to position [340, 0]
